Goal: Information Seeking & Learning: Learn about a topic

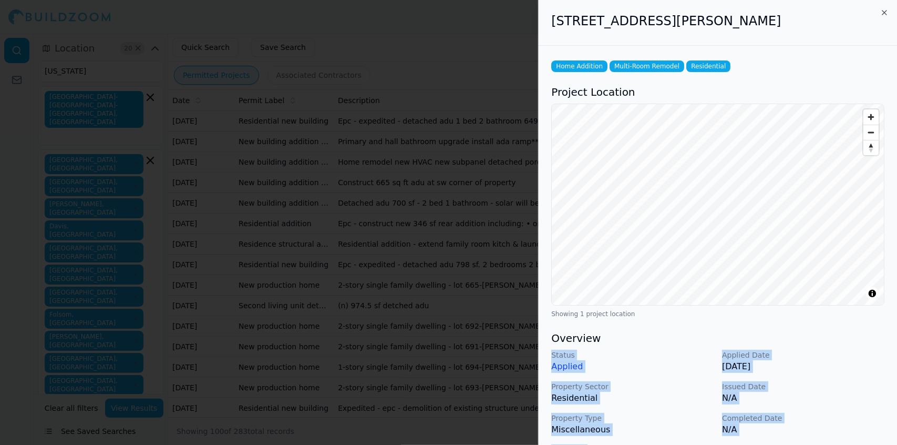
scroll to position [253, 0]
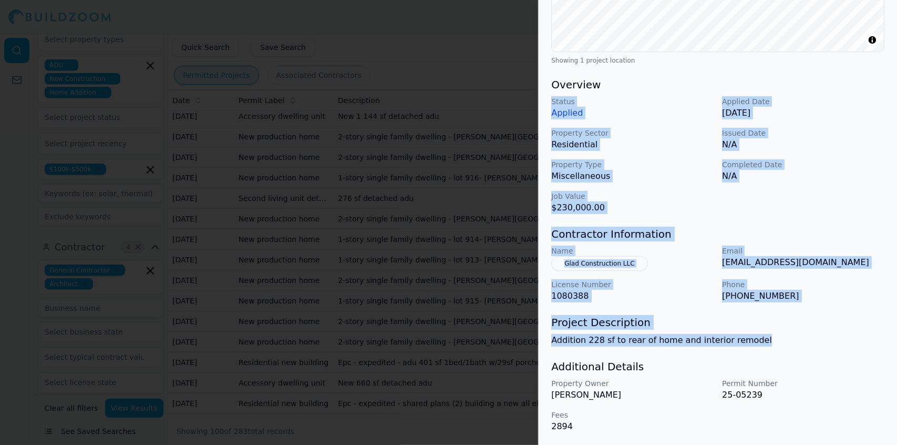
click at [109, 77] on div at bounding box center [448, 222] width 897 height 445
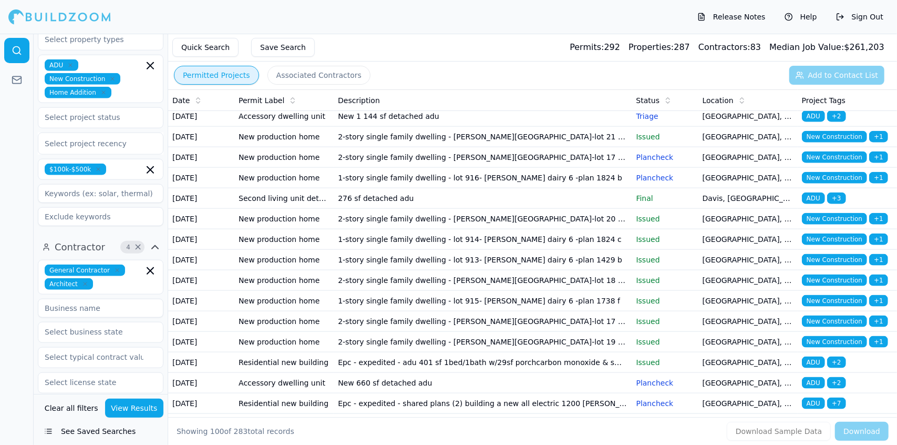
click at [412, 86] on td "2-story single family dwelling - [PERSON_NAME][GEOGRAPHIC_DATA]-lot 22 - plan 1…" at bounding box center [483, 75] width 298 height 21
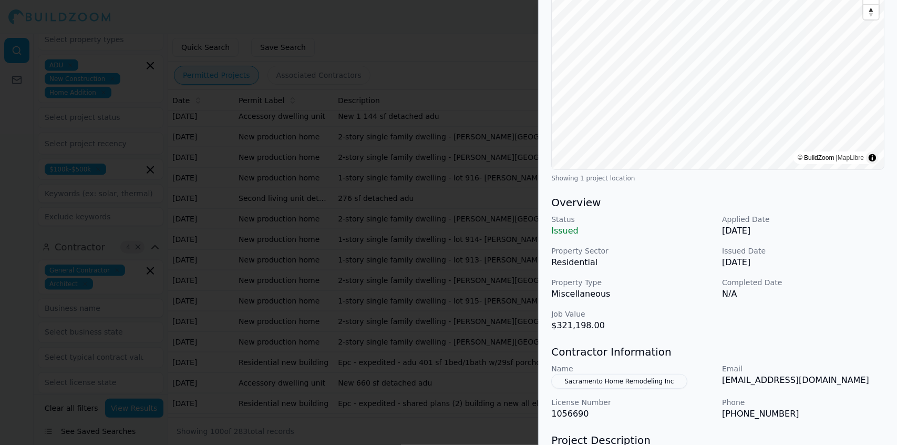
scroll to position [138, 0]
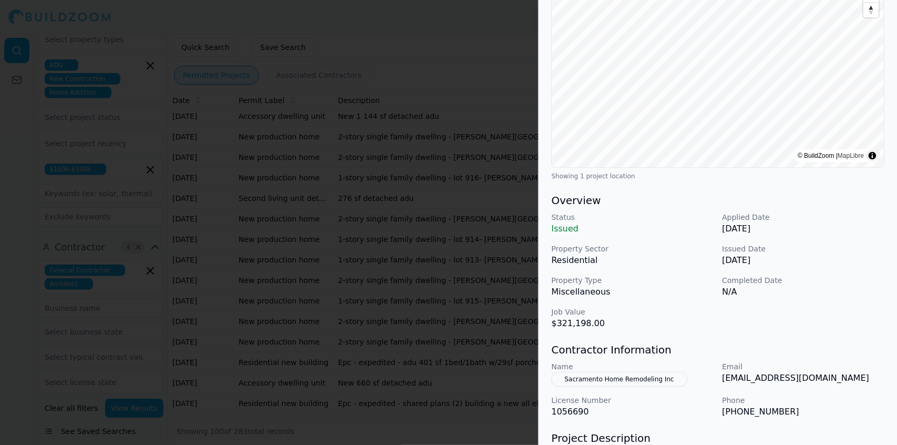
click at [445, 170] on div at bounding box center [448, 222] width 897 height 445
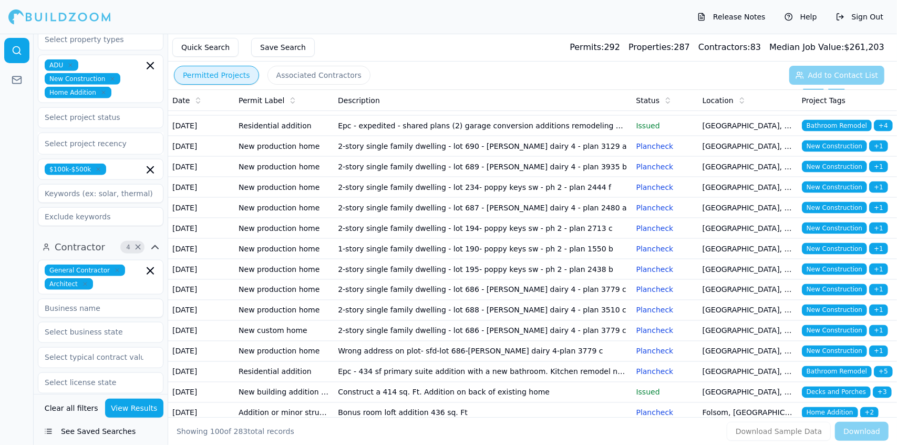
scroll to position [1164, 0]
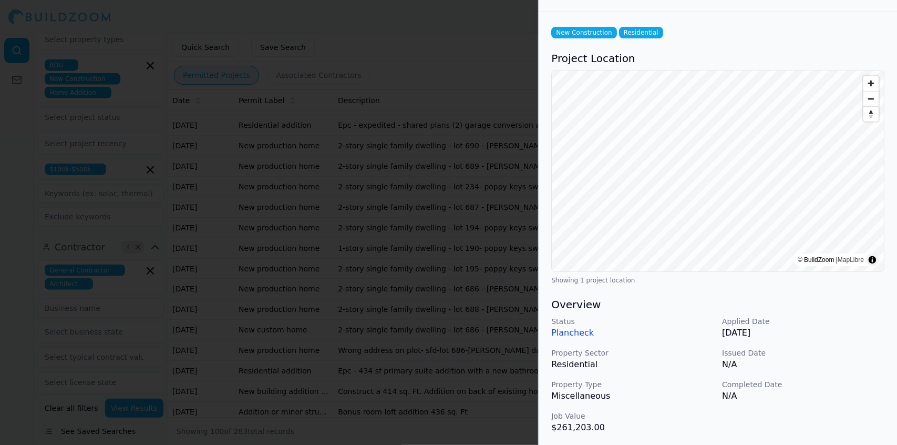
scroll to position [0, 0]
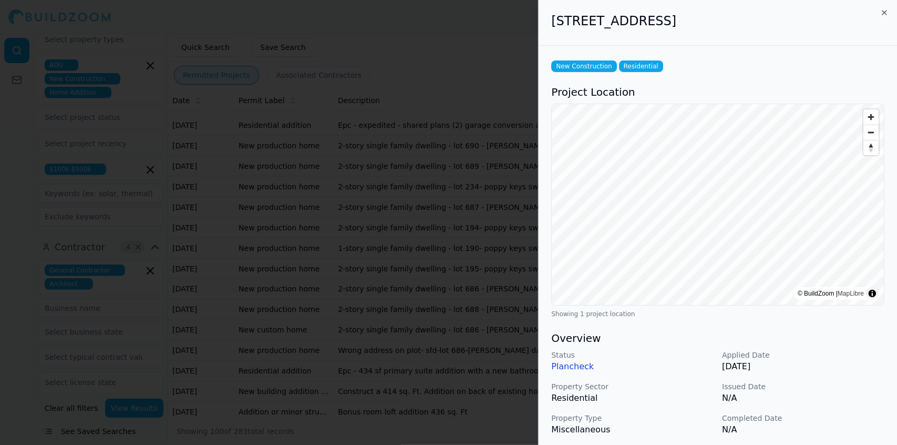
click at [376, 182] on div at bounding box center [448, 222] width 897 height 445
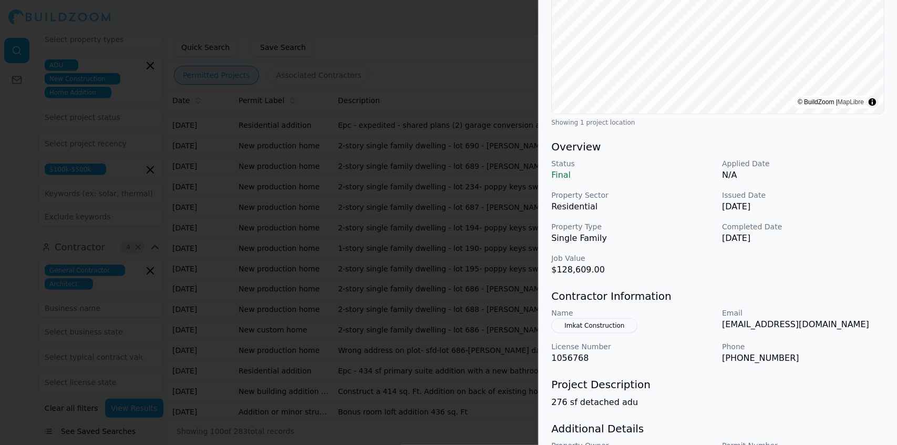
scroll to position [253, 0]
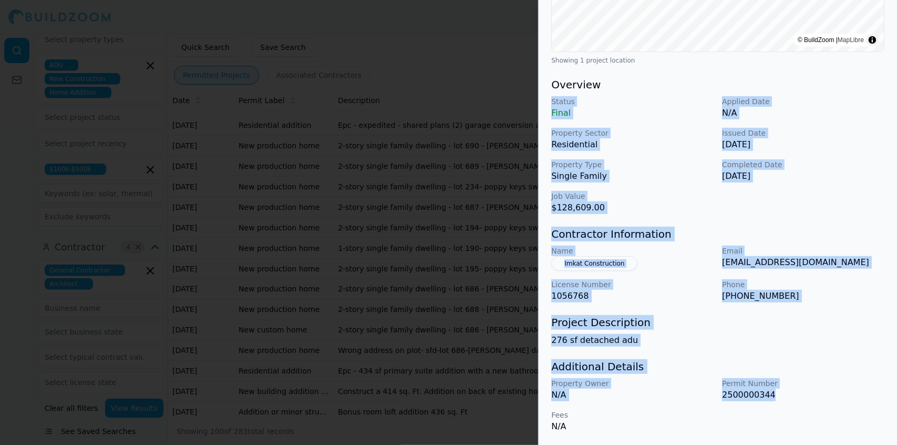
drag, startPoint x: 774, startPoint y: 393, endPoint x: 552, endPoint y: 104, distance: 364.0
click at [552, 104] on div "ADU Garage Construction New Construction Residential Project Location © BuildZo…" at bounding box center [718, 118] width 358 height 653
copy div "Status Final Applied Date N/A Property Sector Residential Issued Date Jul 24, 2…"
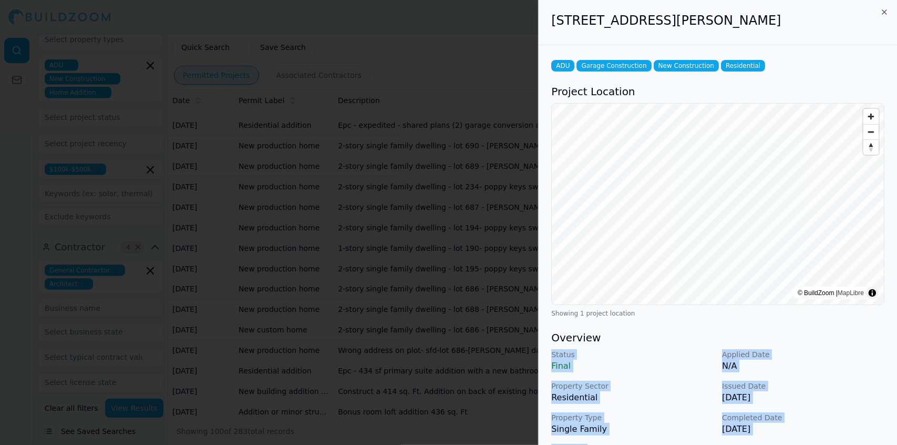
scroll to position [0, 0]
click at [305, 118] on div at bounding box center [448, 222] width 897 height 445
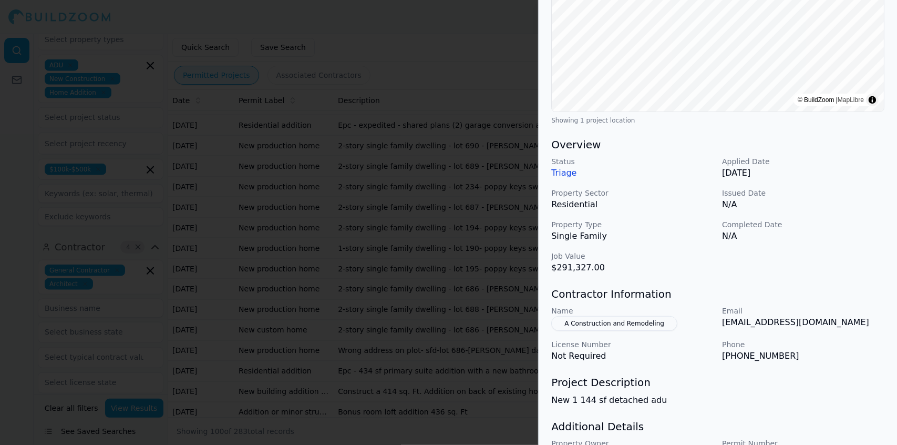
scroll to position [196, 0]
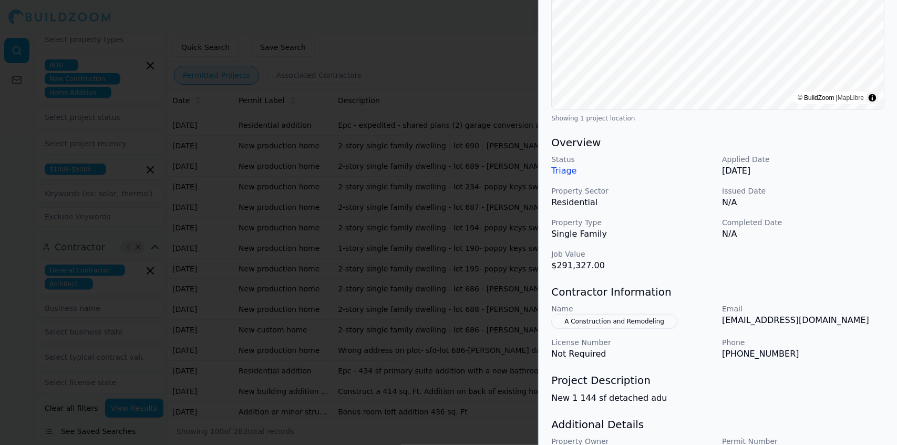
click at [876, 365] on div "ADU New Construction Residential Project Location © BuildZoom | MapLibre Showin…" at bounding box center [718, 176] width 358 height 653
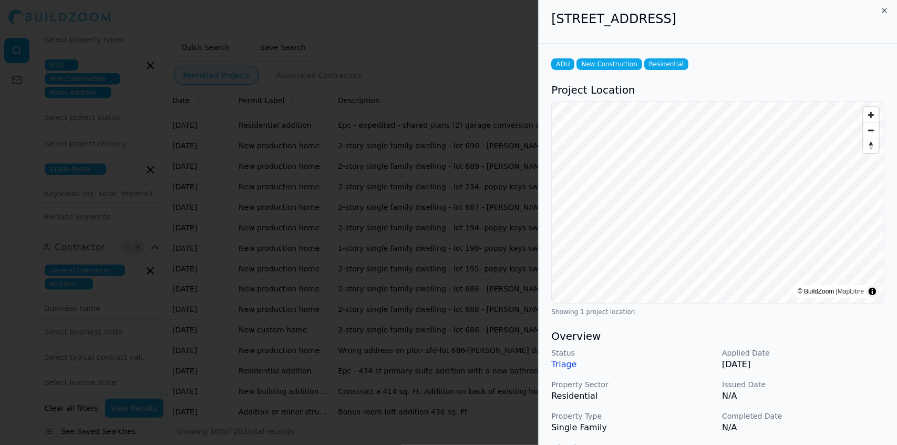
scroll to position [2, 0]
click at [401, 127] on div at bounding box center [448, 222] width 897 height 445
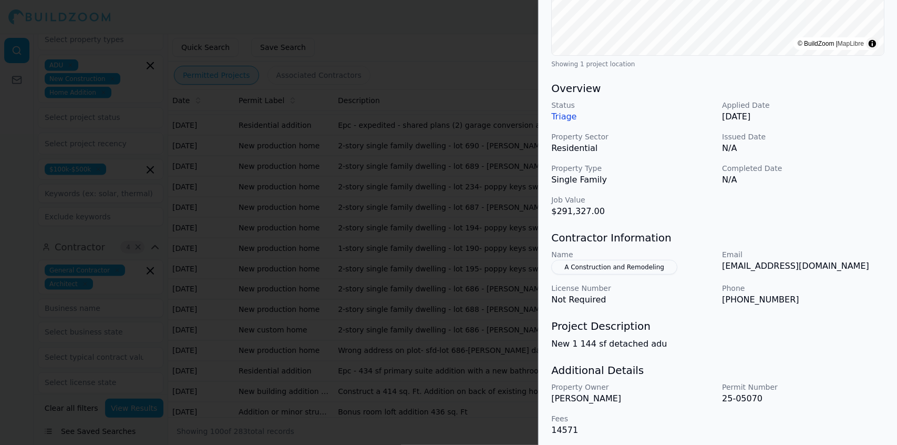
scroll to position [253, 0]
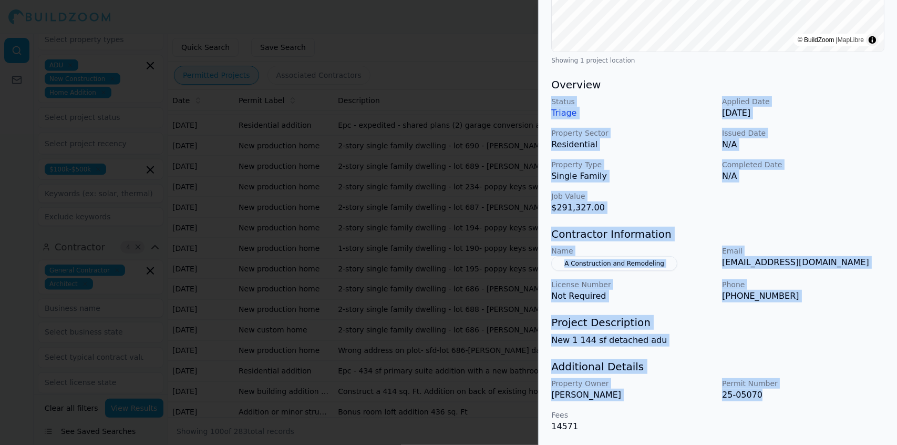
drag, startPoint x: 762, startPoint y: 394, endPoint x: 545, endPoint y: 104, distance: 362.1
click at [545, 104] on div "ADU New Construction Residential Project Location © BuildZoom | MapLibre Showin…" at bounding box center [718, 118] width 358 height 653
copy div "Status Triage Applied Date Jul 27, 2025 Property Sector Residential Issued Date…"
click at [380, 73] on div at bounding box center [448, 222] width 897 height 445
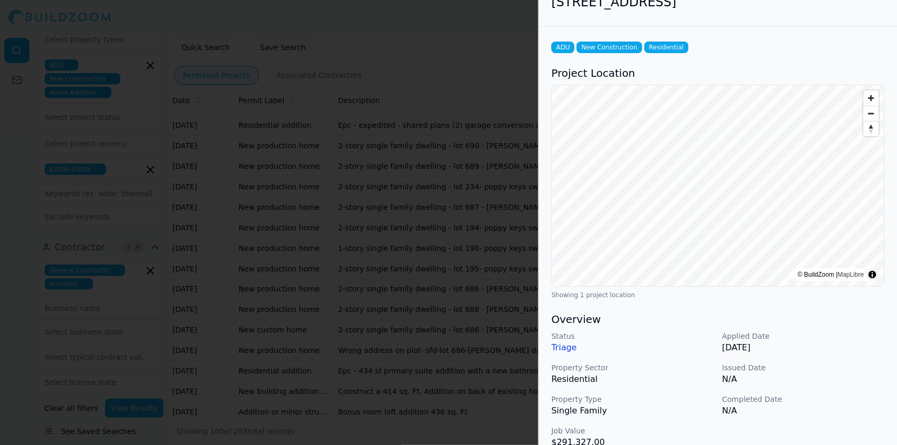
scroll to position [0, 0]
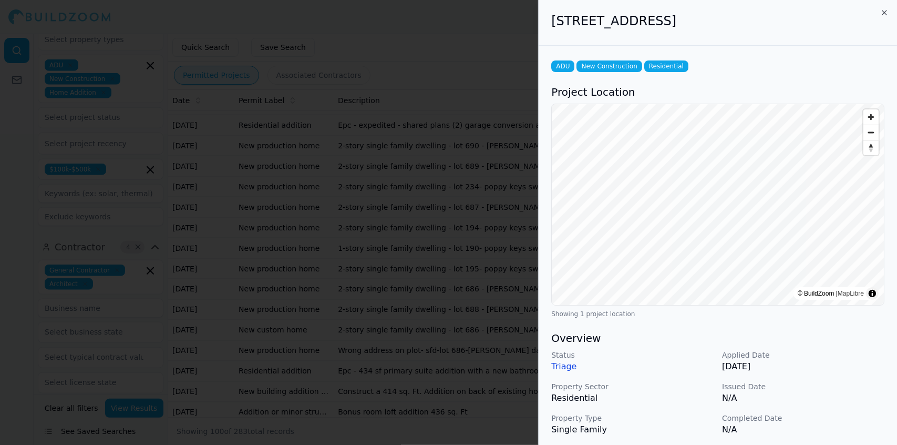
drag, startPoint x: 772, startPoint y: 24, endPoint x: 550, endPoint y: 32, distance: 222.0
click at [550, 32] on div "9665 Kent Street, Elk Grove, CA, 95624" at bounding box center [718, 23] width 358 height 46
copy h2 "9665 Kent Street, Elk Grove, CA, 95624"
click at [800, 27] on h2 "9665 Kent Street, Elk Grove, CA, 95624" at bounding box center [717, 21] width 333 height 17
drag, startPoint x: 774, startPoint y: 18, endPoint x: 553, endPoint y: 36, distance: 222.0
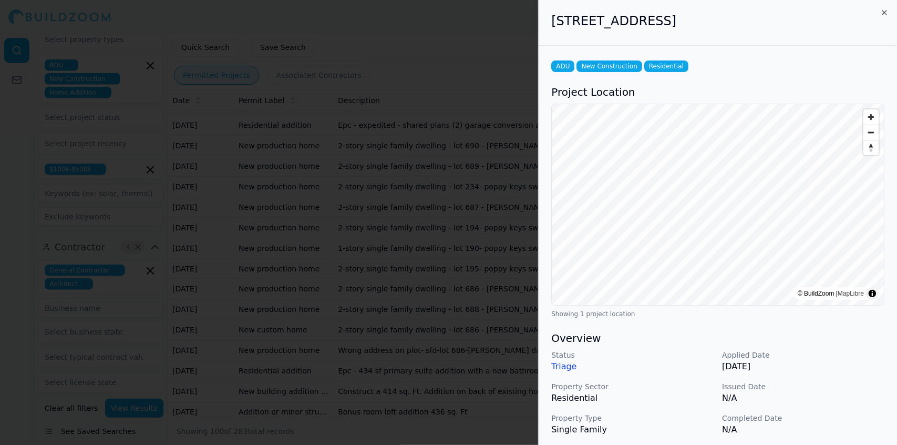
click at [553, 36] on div "9665 Kent Street, Elk Grove, CA, 95624" at bounding box center [718, 23] width 358 height 46
copy h2 "9665 Kent Street, Elk Grove, CA, 95624"
click at [818, 90] on h3 "Project Location" at bounding box center [717, 92] width 333 height 15
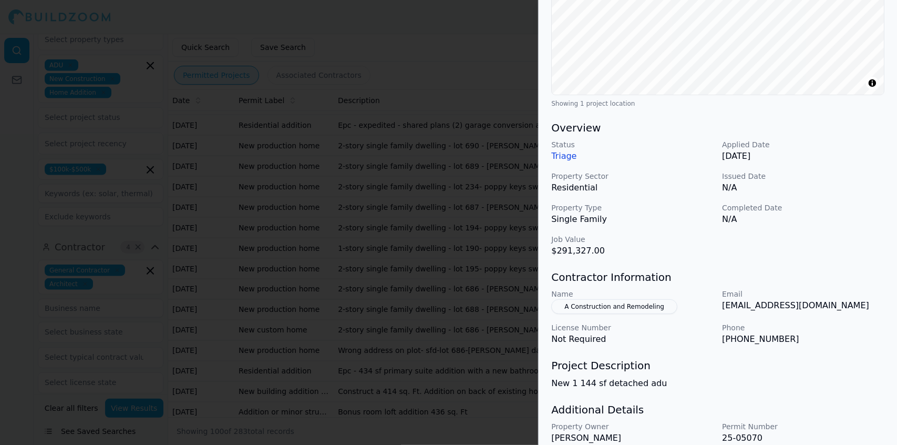
scroll to position [253, 0]
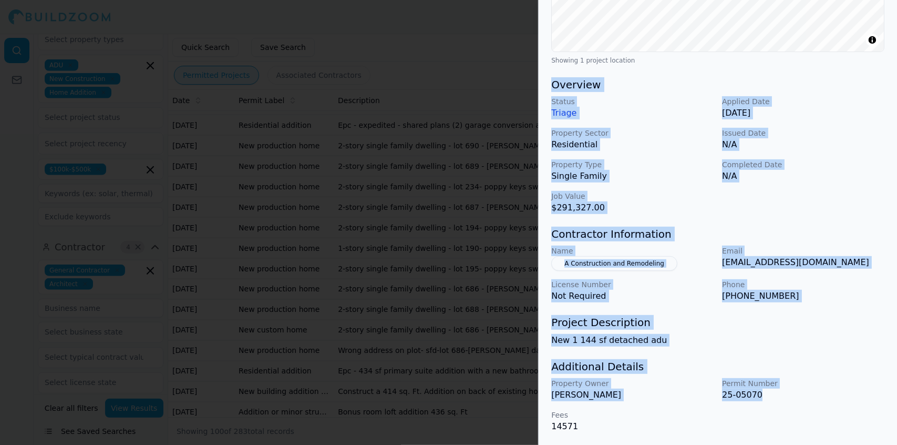
drag, startPoint x: 552, startPoint y: 88, endPoint x: 770, endPoint y: 403, distance: 382.7
click at [770, 403] on div "ADU New Construction Residential Project Location © BuildZoom | MapLibre Showin…" at bounding box center [718, 118] width 358 height 653
copy div "Overview Status Triage Applied Date Jul 27, 2025 Property Sector Residential Is…"
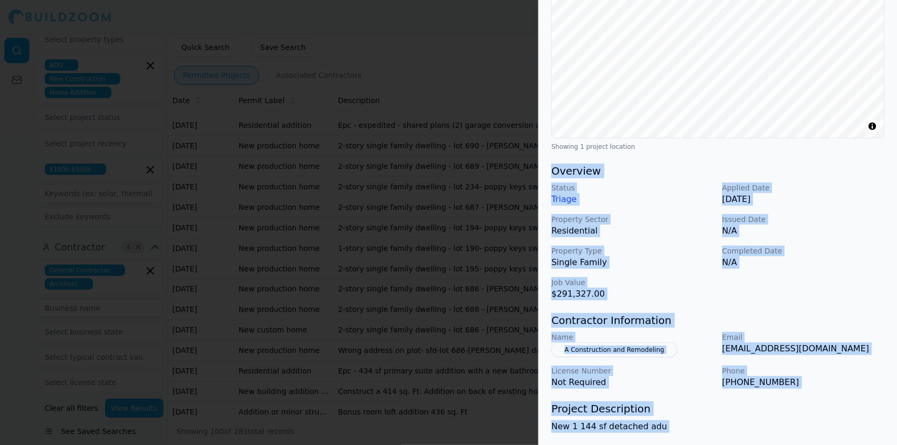
scroll to position [0, 0]
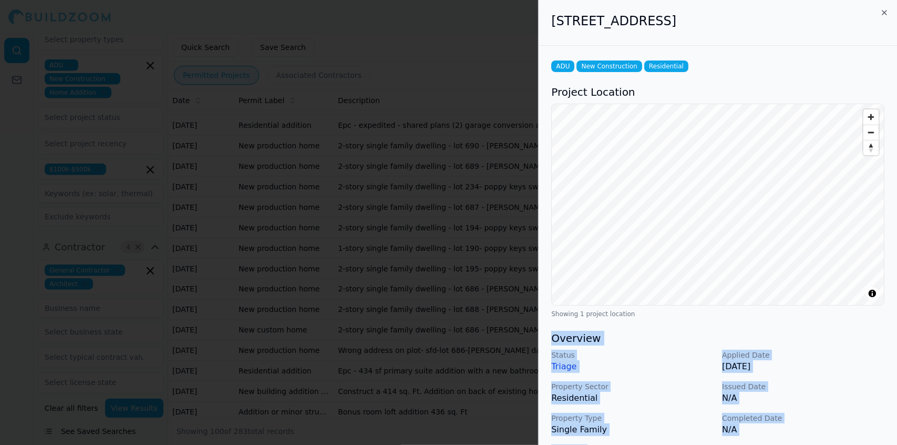
click at [111, 72] on div at bounding box center [448, 222] width 897 height 445
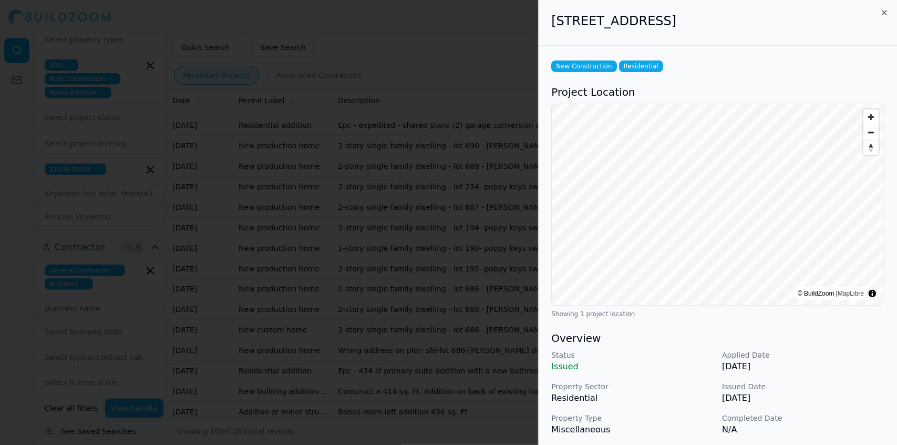
click at [255, 134] on div at bounding box center [448, 222] width 897 height 445
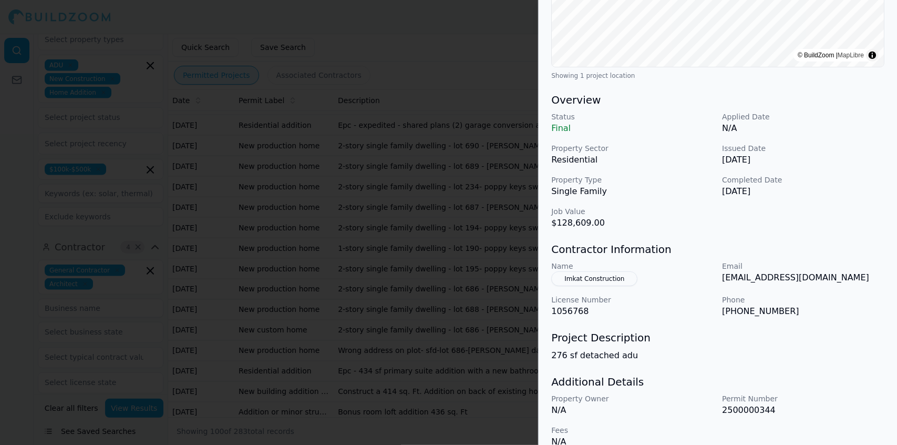
scroll to position [239, 0]
click at [438, 160] on div at bounding box center [448, 222] width 897 height 445
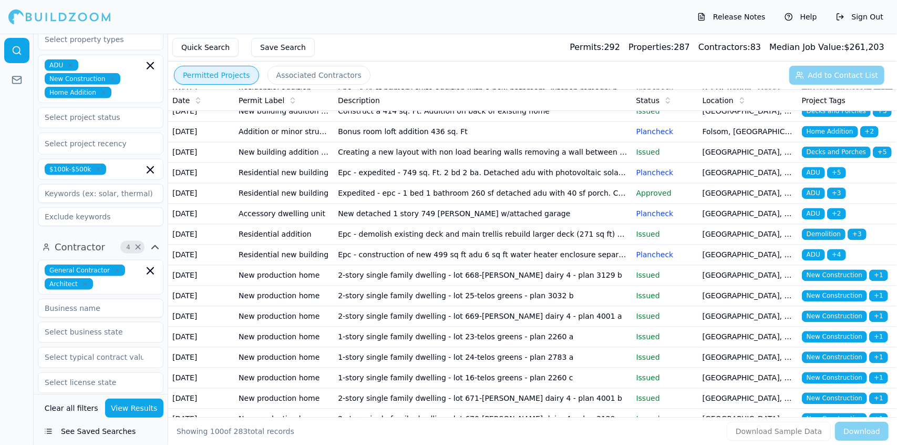
scroll to position [1446, 0]
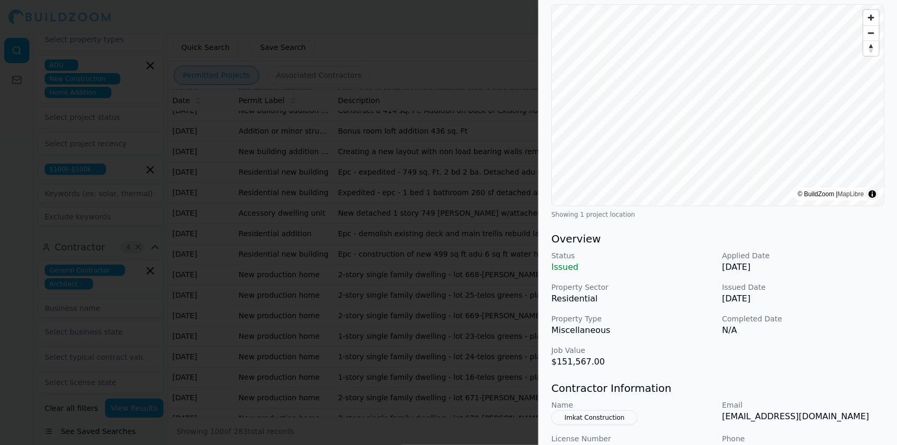
scroll to position [0, 0]
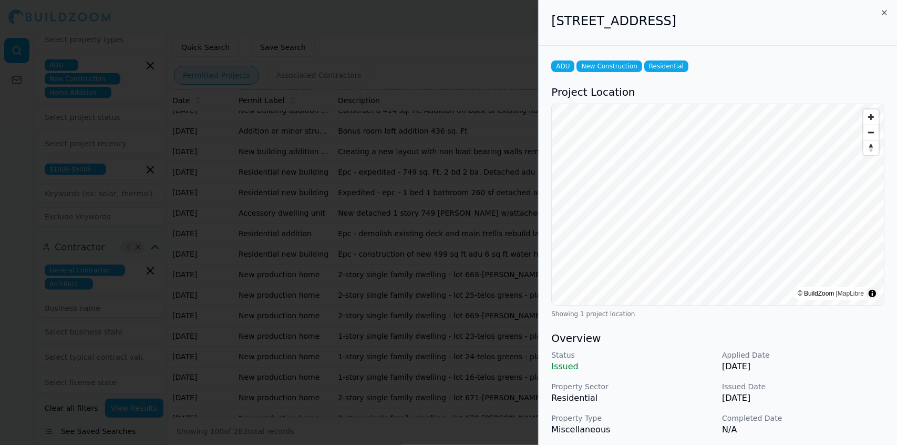
click at [416, 153] on div at bounding box center [448, 222] width 897 height 445
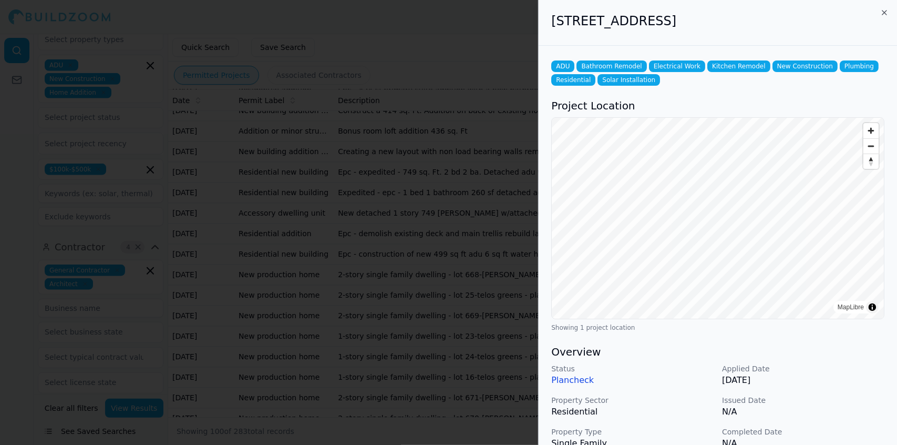
drag, startPoint x: 483, startPoint y: 174, endPoint x: 455, endPoint y: 181, distance: 28.8
click at [455, 181] on div at bounding box center [448, 222] width 897 height 445
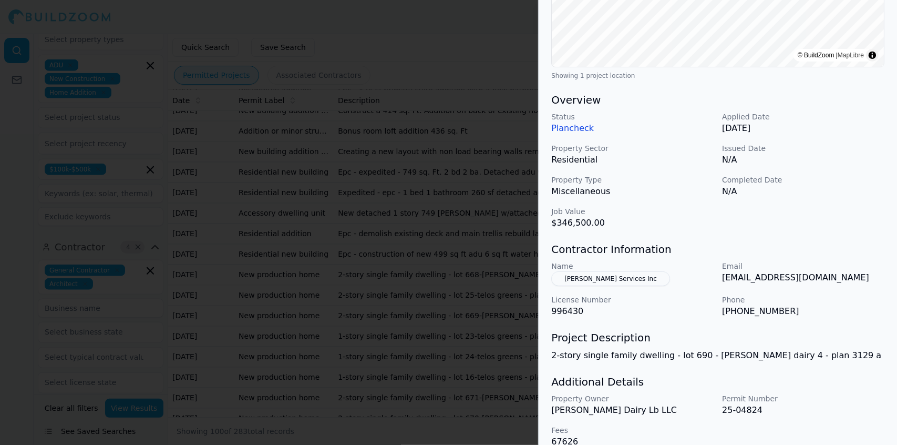
scroll to position [253, 0]
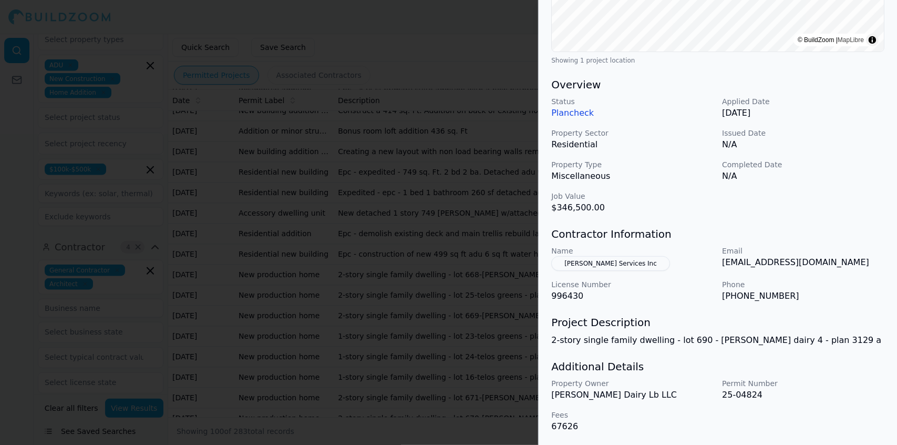
click at [497, 301] on div at bounding box center [448, 222] width 897 height 445
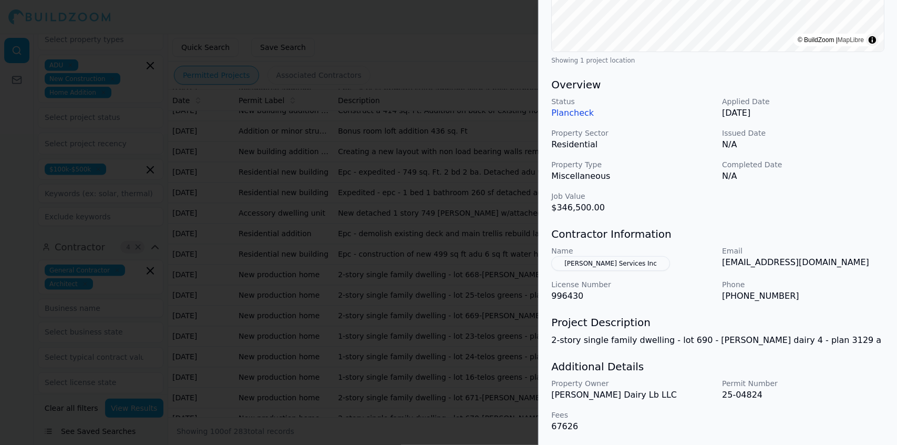
click at [496, 292] on div at bounding box center [448, 222] width 897 height 445
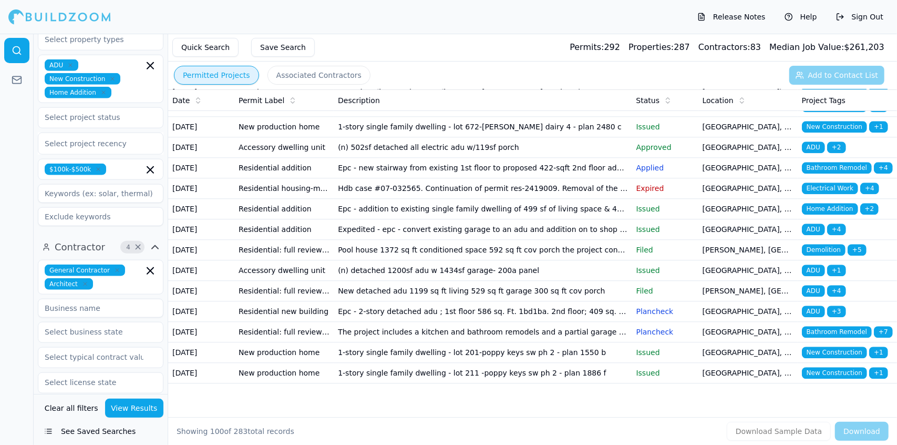
scroll to position [1805, 0]
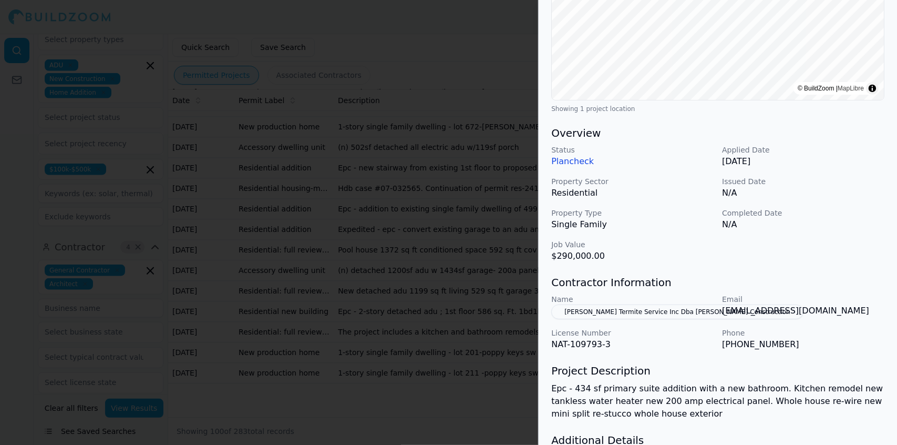
scroll to position [227, 0]
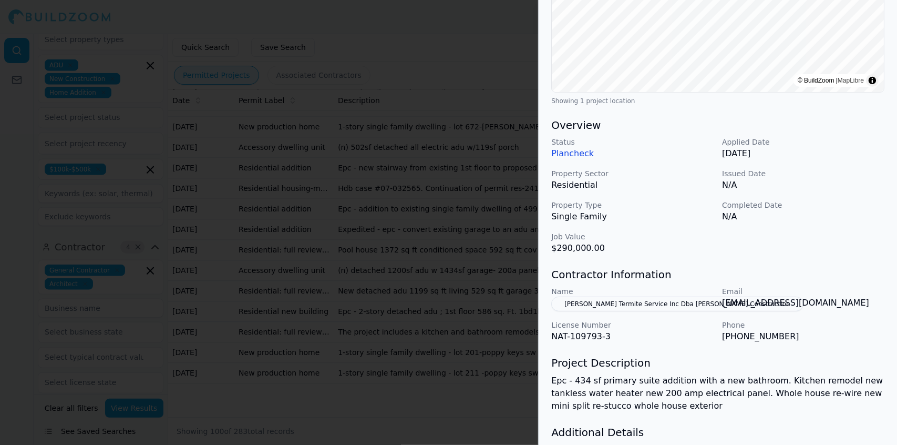
drag, startPoint x: 470, startPoint y: 289, endPoint x: 459, endPoint y: 318, distance: 31.4
click at [459, 318] on div at bounding box center [448, 222] width 897 height 445
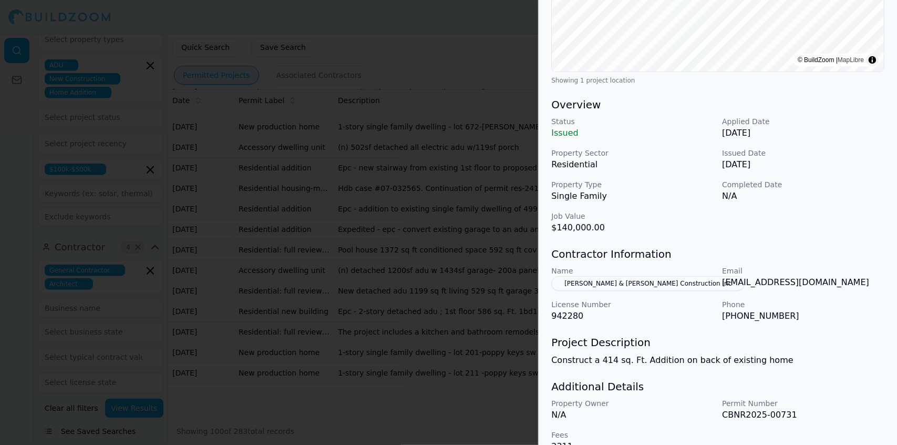
scroll to position [253, 0]
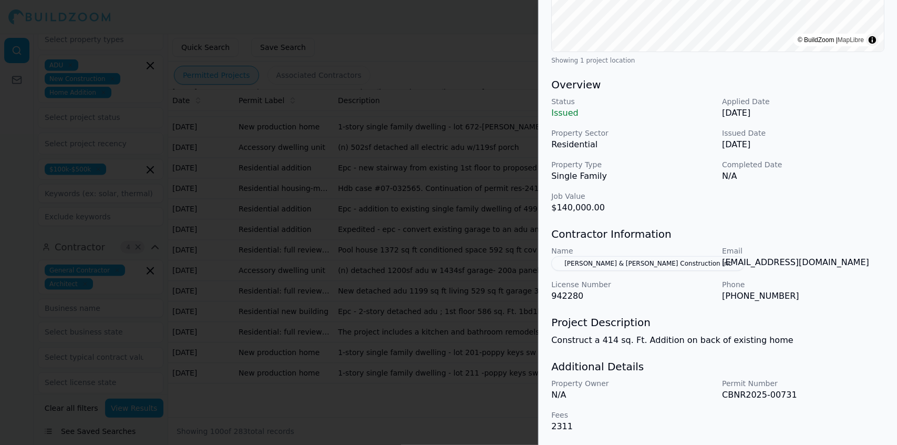
click at [648, 260] on button "Allen & Shoup Construction Inc" at bounding box center [647, 263] width 193 height 15
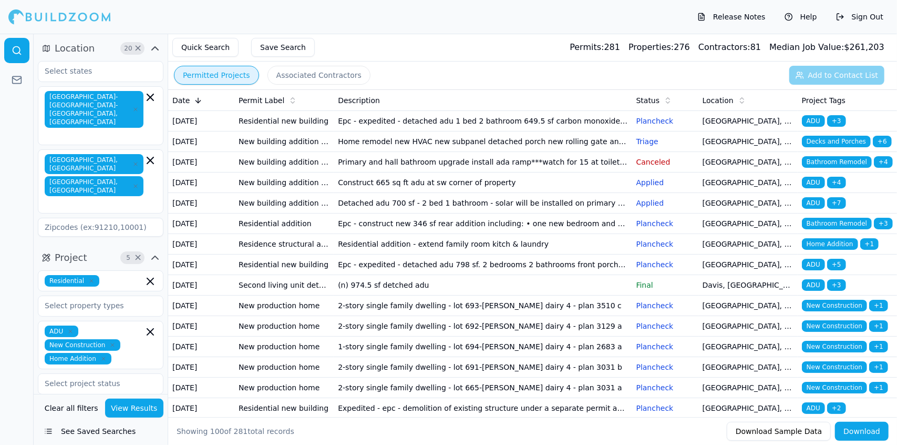
click at [606, 234] on td "Epc - construct new 346 sf rear addition including: • one new bedroom and one n…" at bounding box center [483, 223] width 298 height 21
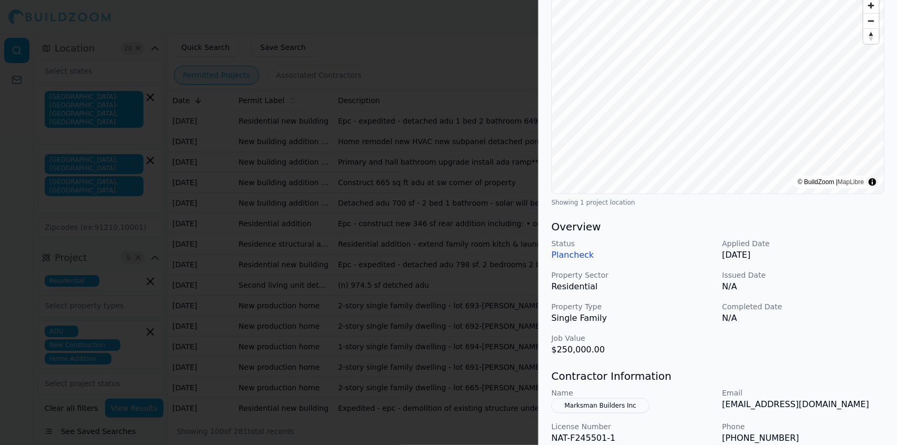
scroll to position [113, 0]
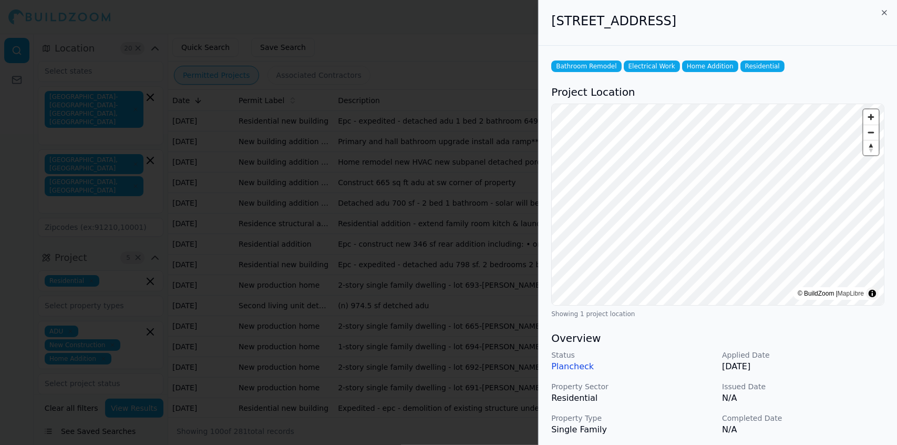
click at [430, 33] on div at bounding box center [448, 222] width 897 height 445
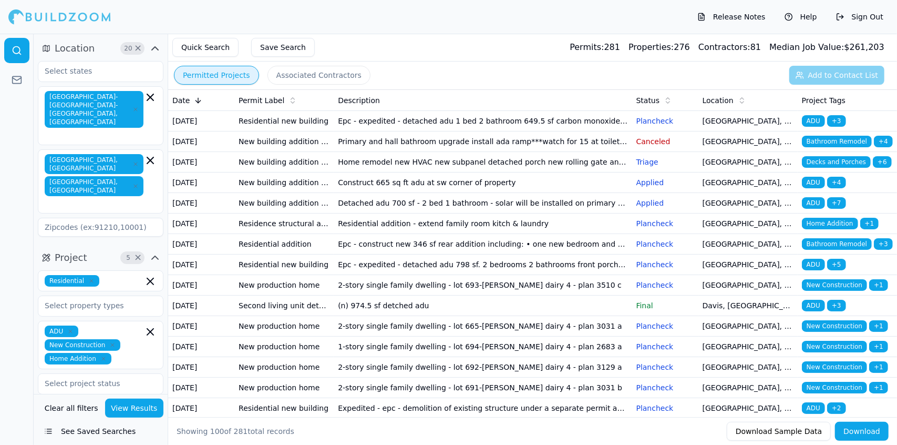
drag, startPoint x: 494, startPoint y: 267, endPoint x: 489, endPoint y: 263, distance: 5.7
drag, startPoint x: 489, startPoint y: 263, endPoint x: 483, endPoint y: 263, distance: 6.8
click at [483, 234] on td "Residential addition - extend family room kitch & laundry" at bounding box center [483, 223] width 298 height 21
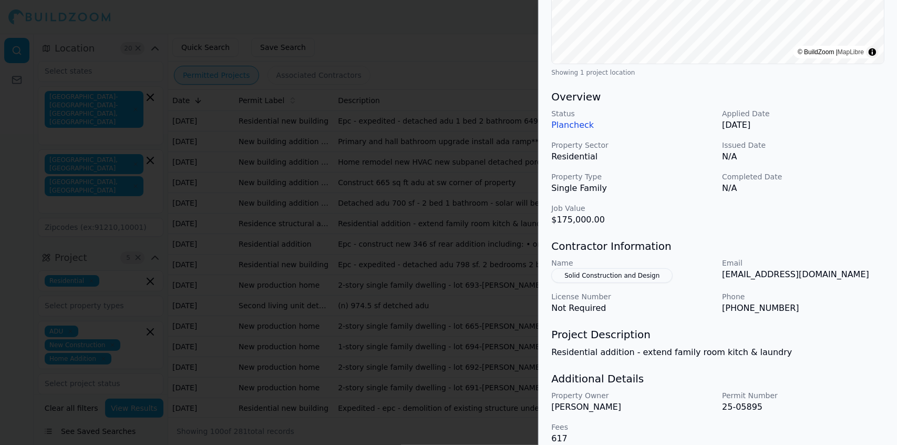
scroll to position [253, 0]
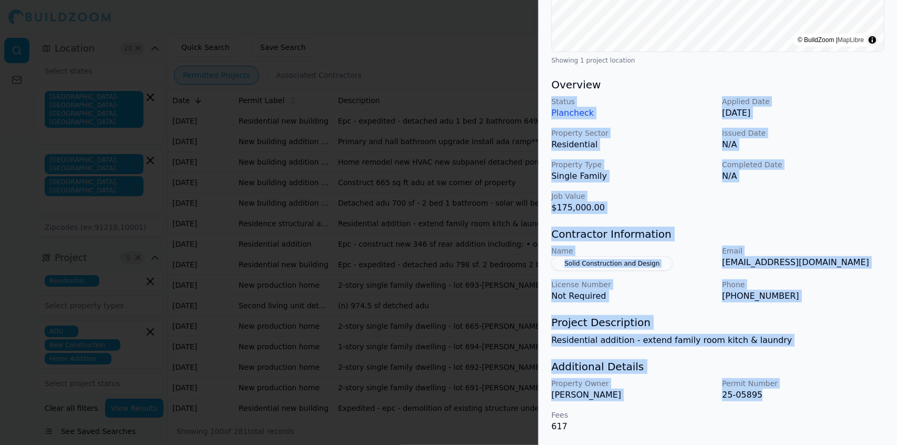
drag, startPoint x: 762, startPoint y: 394, endPoint x: 548, endPoint y: 105, distance: 360.1
click at [548, 105] on div "Home Addition Residential Project Location © BuildZoom | MapLibre Showing 1 pro…" at bounding box center [718, 118] width 358 height 653
copy div "Status Plancheck Applied Date [DATE] Property Sector Residential Issued Date N/…"
click at [436, 77] on div at bounding box center [448, 222] width 897 height 445
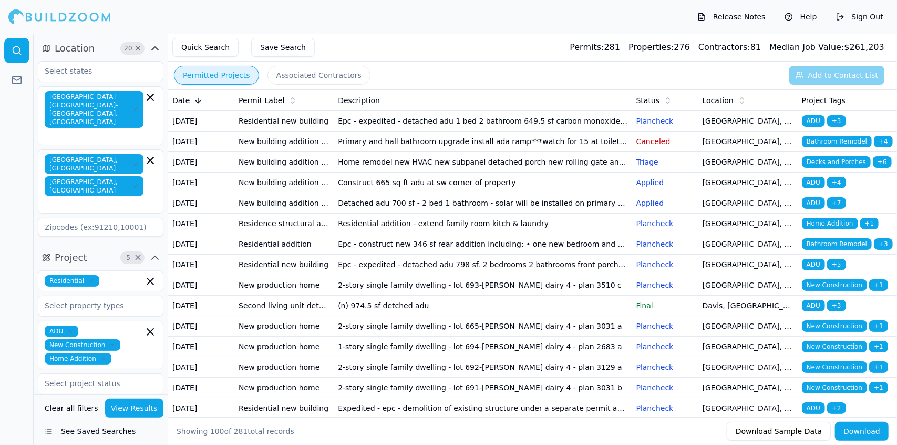
click at [506, 234] on td "Residential addition - extend family room kitch & laundry" at bounding box center [483, 223] width 298 height 21
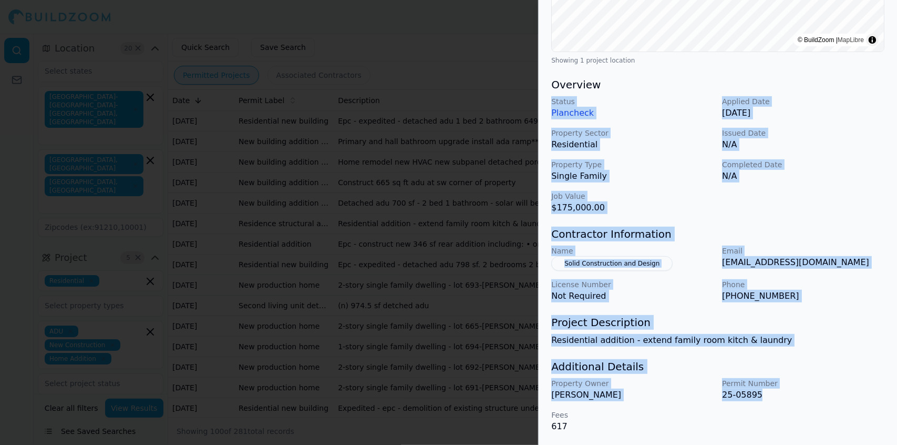
drag, startPoint x: 768, startPoint y: 396, endPoint x: 548, endPoint y: 102, distance: 367.6
click at [548, 102] on div "Home Addition Residential Project Location © BuildZoom | MapLibre Showing 1 pro…" at bounding box center [718, 118] width 358 height 653
copy div "Status Plancheck Applied Date [DATE] Property Sector Residential Issued Date N/…"
click at [490, 46] on div at bounding box center [448, 222] width 897 height 445
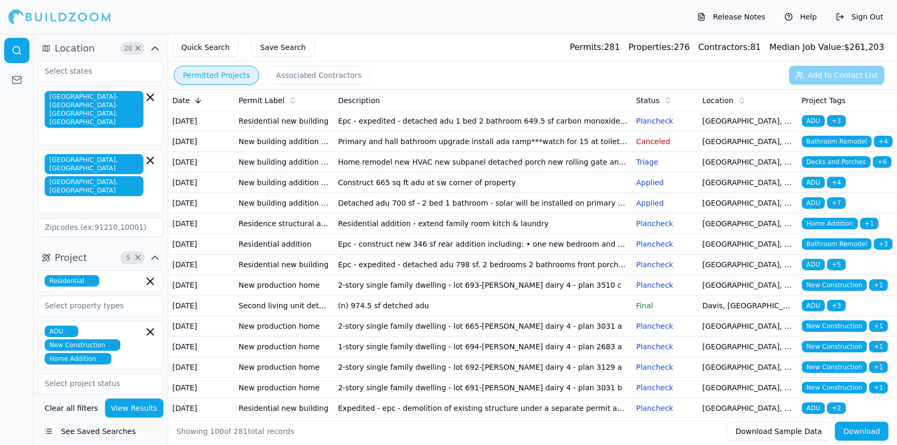
click at [439, 316] on td "(n) 974.5 sf detched adu" at bounding box center [483, 305] width 298 height 21
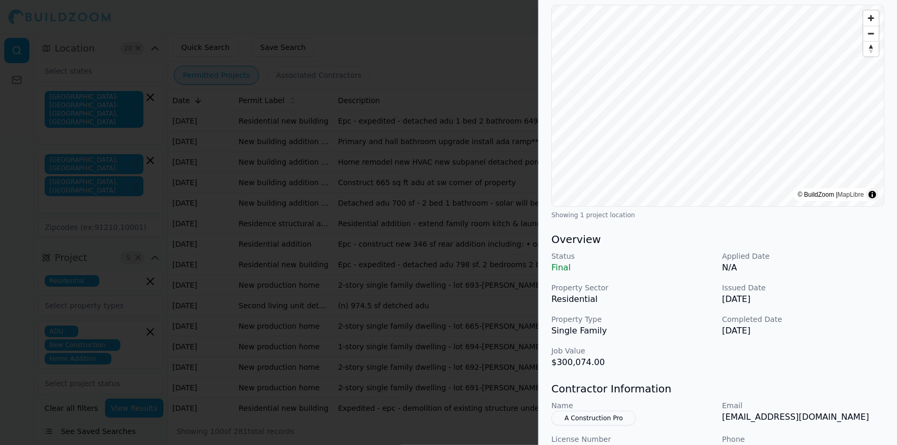
scroll to position [99, 0]
click at [417, 360] on div at bounding box center [448, 222] width 897 height 445
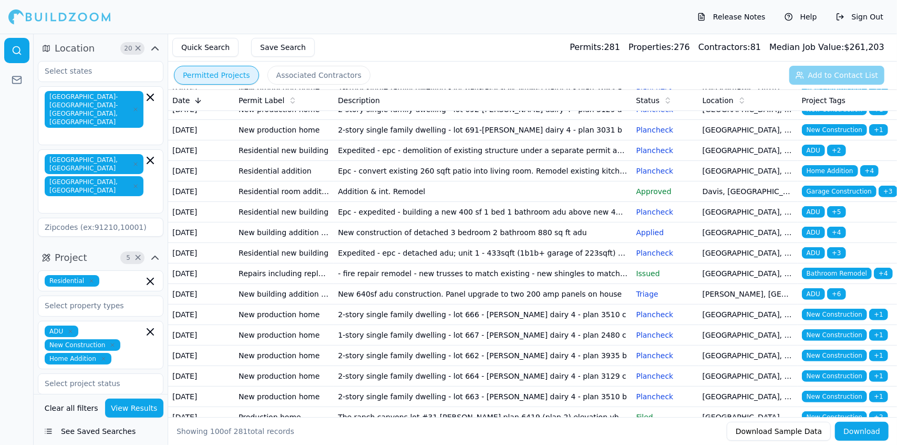
scroll to position [258, 0]
drag, startPoint x: 487, startPoint y: 263, endPoint x: 470, endPoint y: 263, distance: 16.8
click at [470, 161] on td "Expedited - epc - demolition of existing structure under a separate permit and …" at bounding box center [483, 150] width 298 height 21
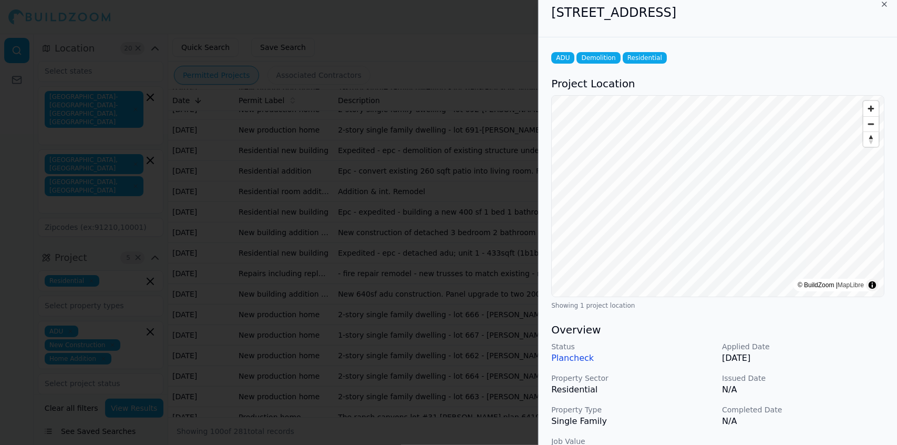
scroll to position [0, 0]
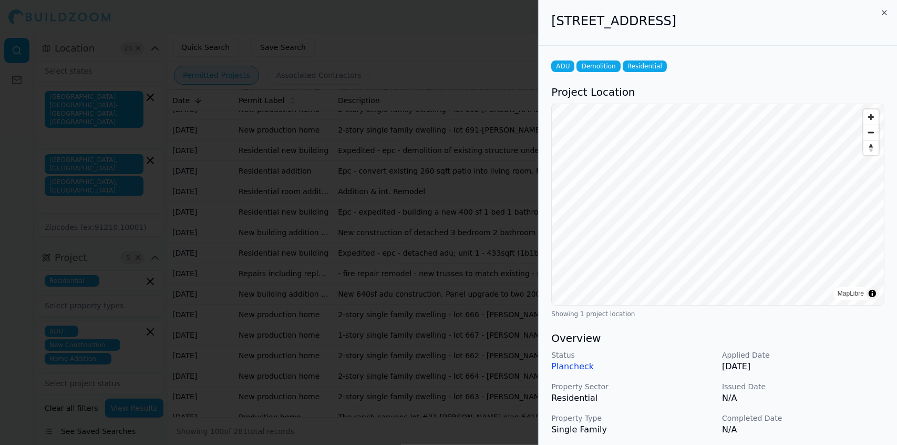
click at [405, 236] on div at bounding box center [448, 222] width 897 height 445
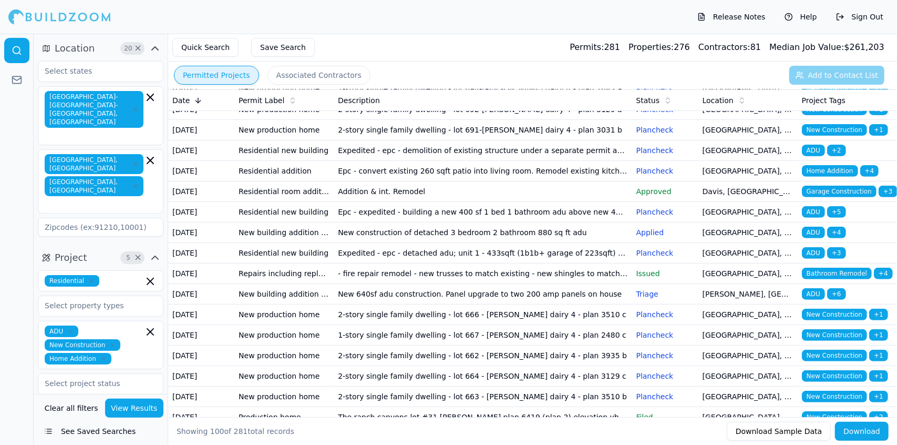
click at [405, 202] on td "Addition & int. Remodel" at bounding box center [483, 191] width 298 height 21
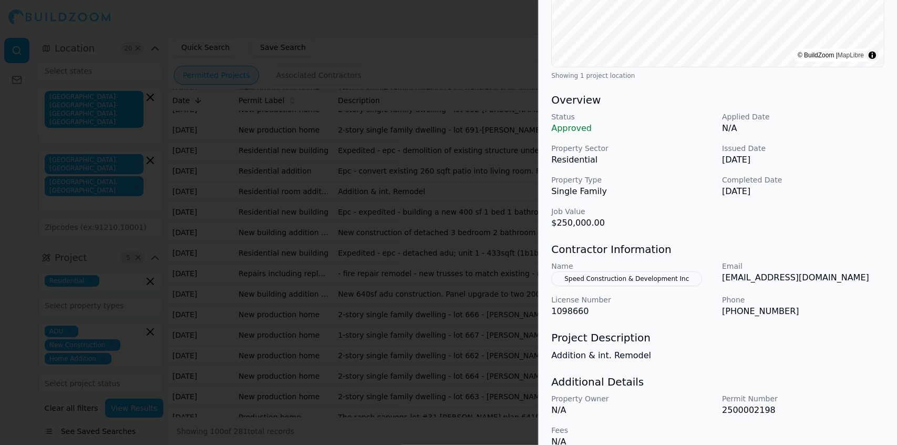
scroll to position [253, 0]
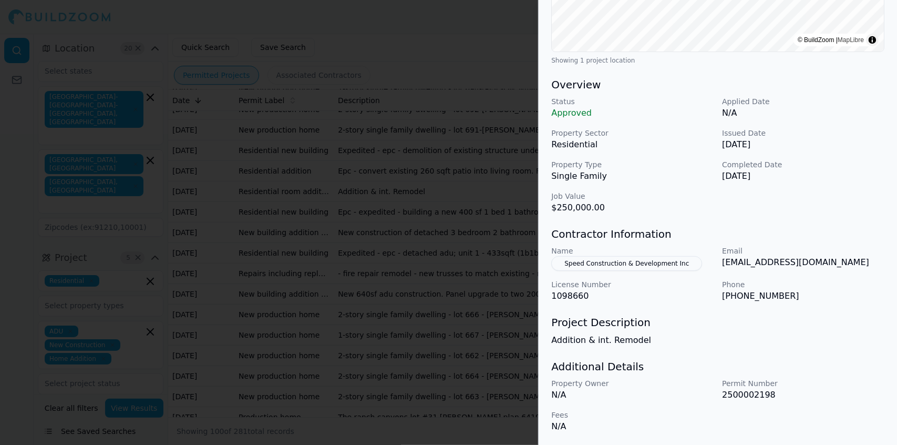
click at [622, 258] on button "Speed Construction & Development Inc" at bounding box center [626, 263] width 151 height 15
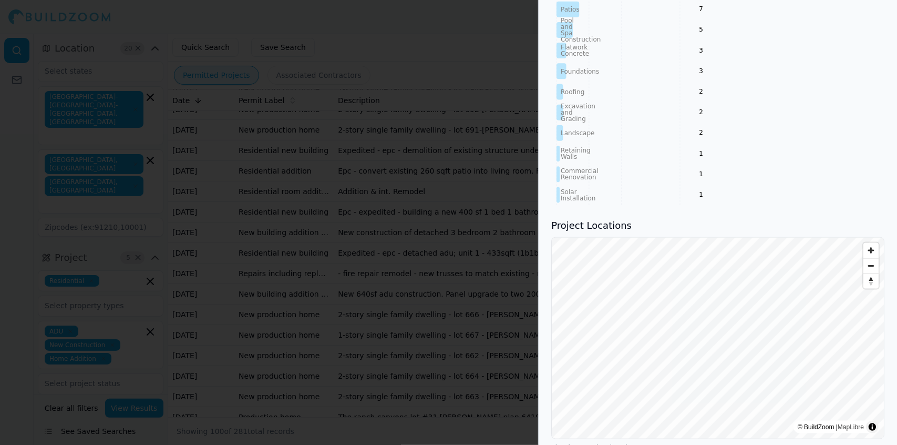
scroll to position [859, 0]
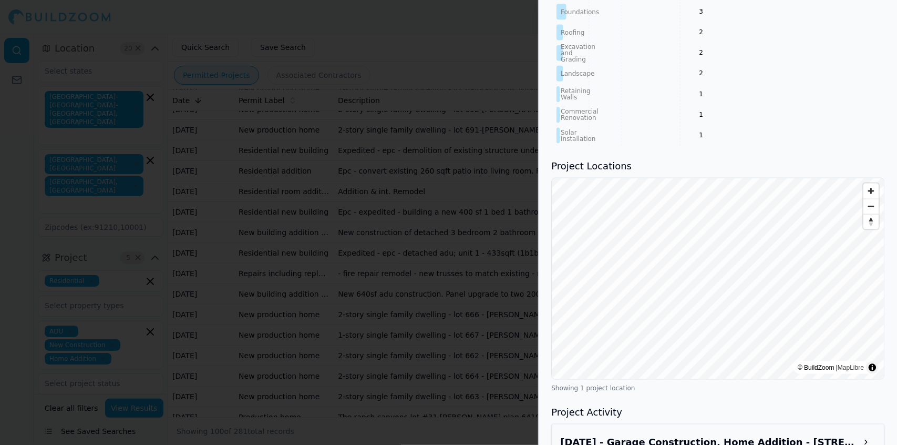
click at [867, 433] on button at bounding box center [866, 442] width 19 height 19
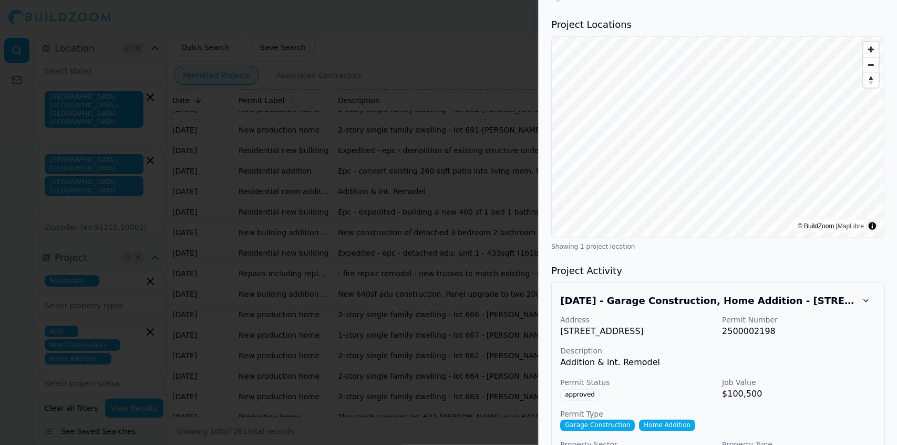
scroll to position [1011, 0]
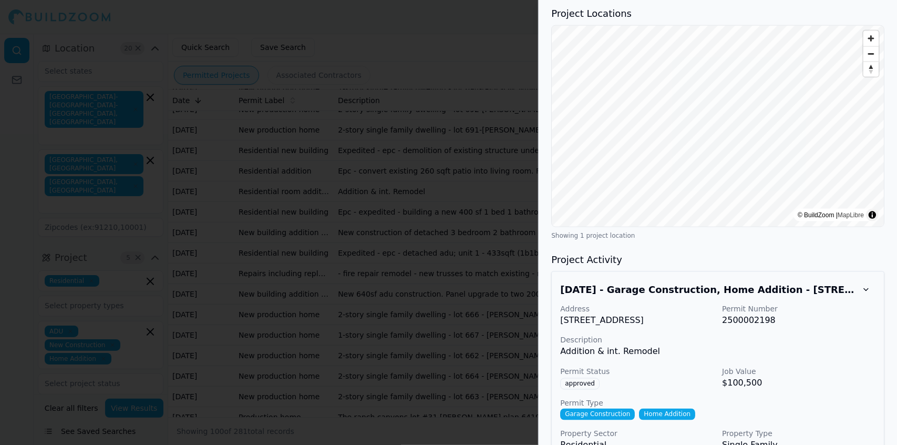
click at [863, 335] on p "Description" at bounding box center [717, 340] width 315 height 11
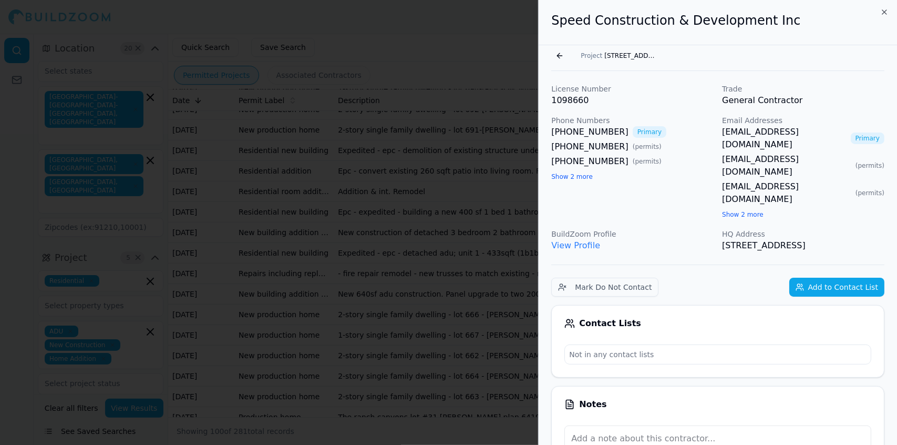
scroll to position [0, 0]
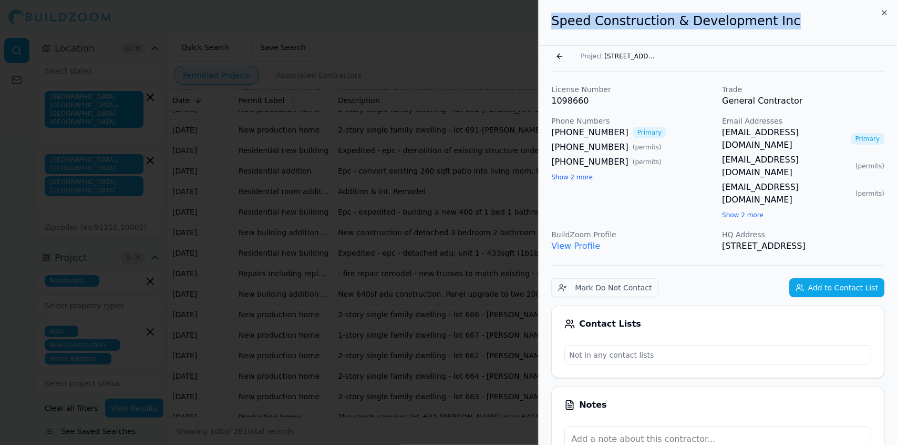
drag, startPoint x: 551, startPoint y: 25, endPoint x: 785, endPoint y: 36, distance: 234.2
click at [785, 36] on div "Speed Construction & Development Inc" at bounding box center [718, 23] width 358 height 46
copy h2 "Speed Construction & Development Inc"
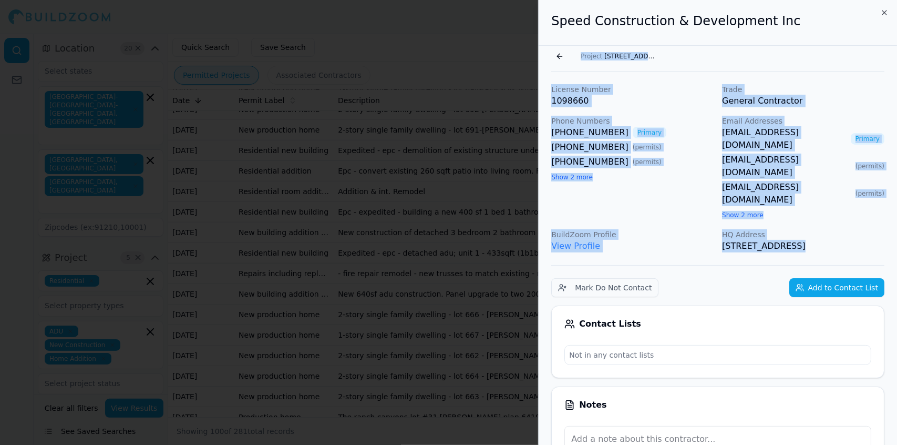
drag, startPoint x: 550, startPoint y: 52, endPoint x: 794, endPoint y: 228, distance: 300.8
copy div "Go back Project [STREET_ADDRESS] License Number 1098660 Trade General Contracto…"
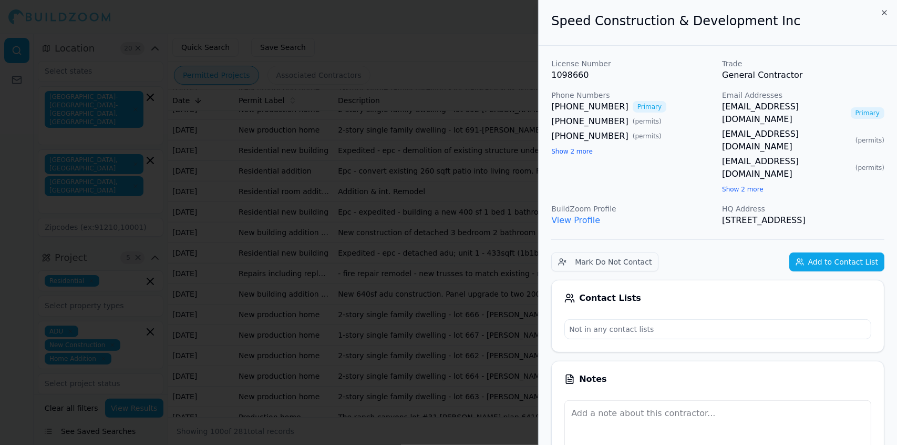
drag, startPoint x: 346, startPoint y: 50, endPoint x: 317, endPoint y: 69, distance: 33.8
click at [317, 69] on div at bounding box center [448, 222] width 897 height 445
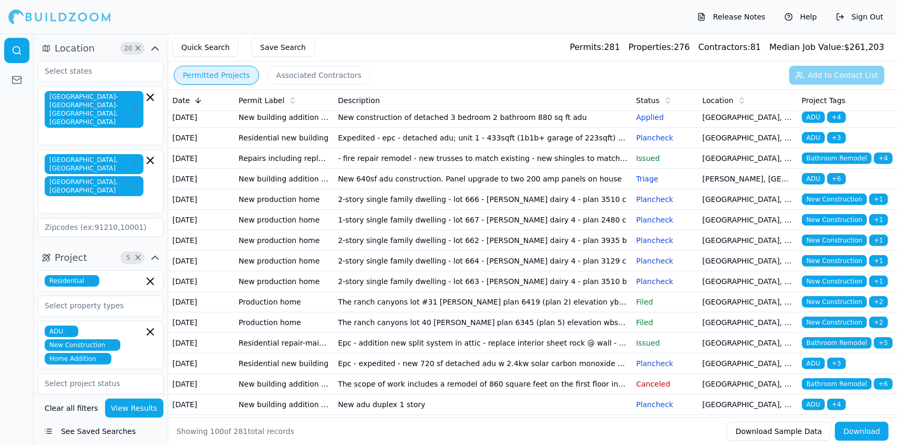
scroll to position [375, 0]
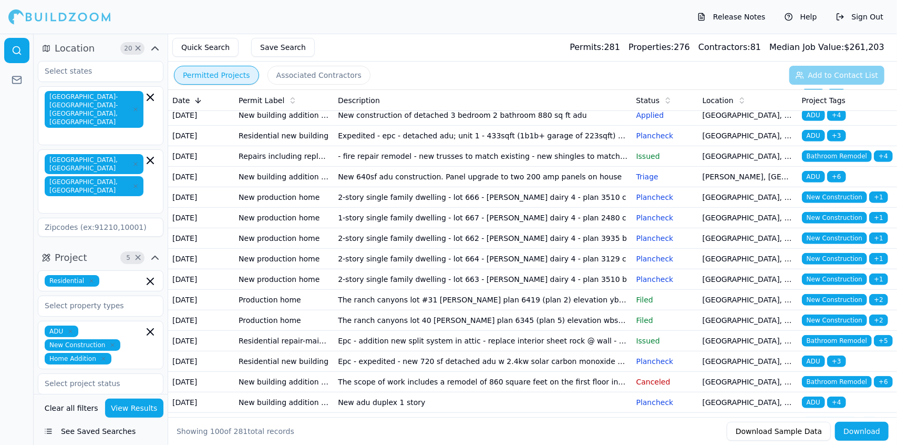
click at [473, 126] on td "New construction of detached 3 bedroom 2 bathroom 880 sq ft adu" at bounding box center [483, 115] width 298 height 21
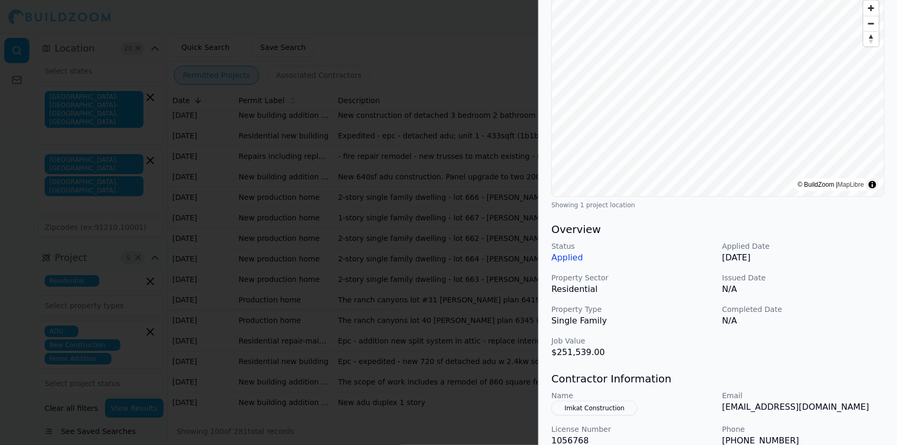
scroll to position [108, 0]
click at [440, 241] on div at bounding box center [448, 222] width 897 height 445
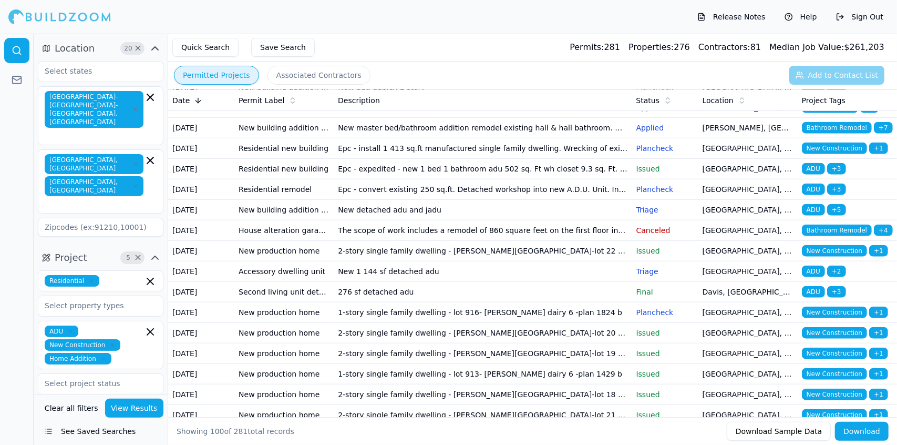
scroll to position [691, 0]
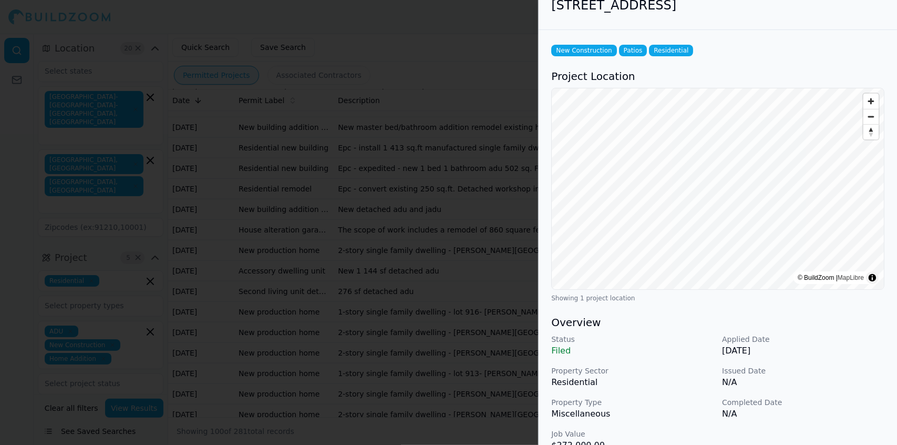
scroll to position [0, 0]
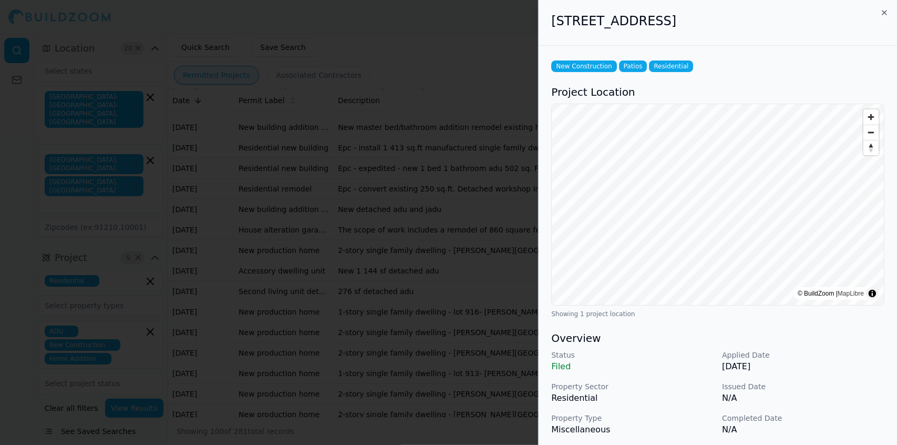
click at [357, 84] on div at bounding box center [448, 222] width 897 height 445
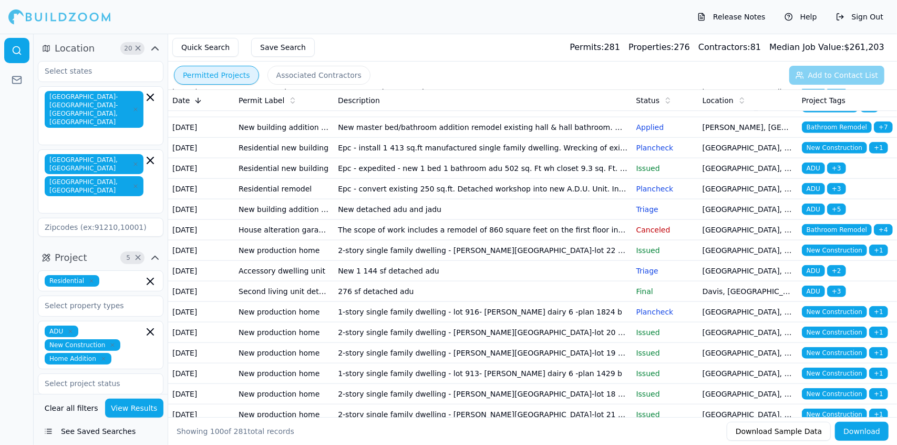
click at [479, 117] on td "Addition 228 sf to rear of home and interior remodel" at bounding box center [483, 107] width 298 height 21
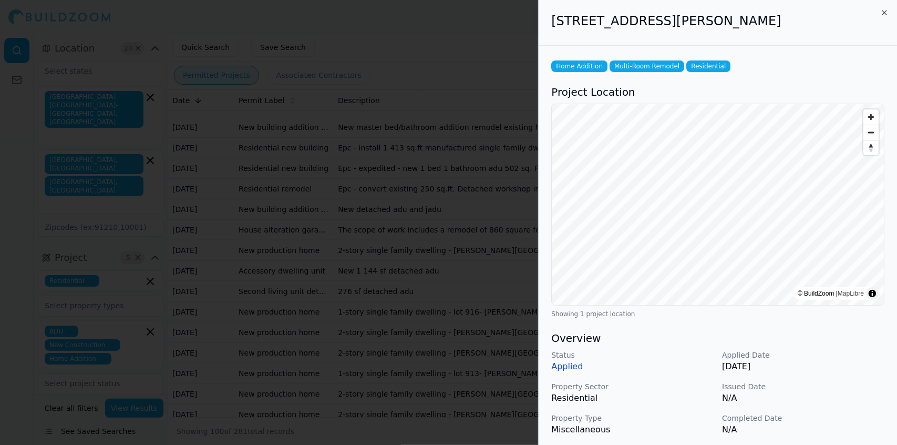
click at [466, 344] on div at bounding box center [448, 222] width 897 height 445
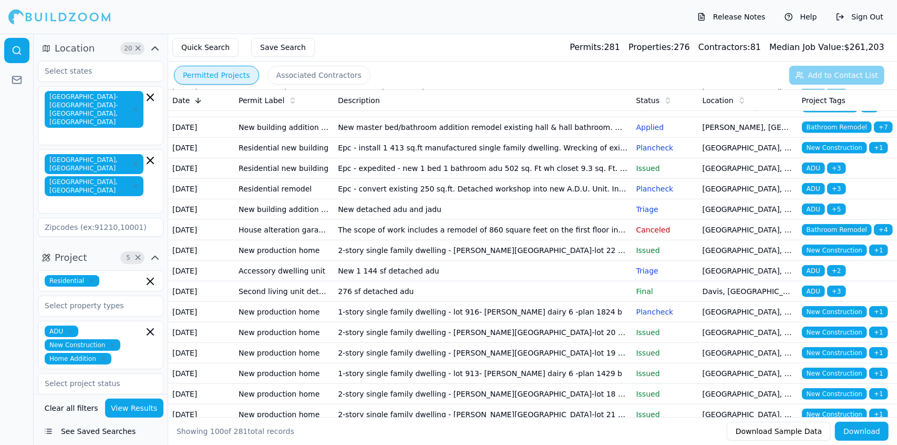
click at [469, 117] on td "Addition 228 sf to rear of home and interior remodel" at bounding box center [483, 107] width 298 height 21
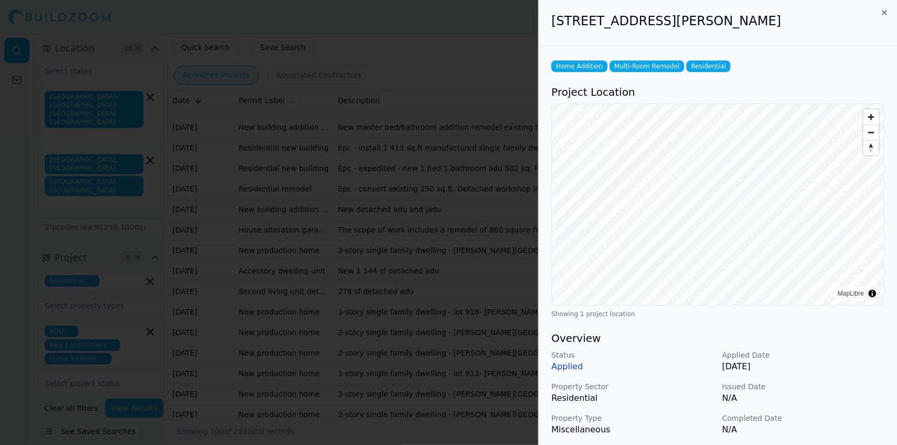
click at [484, 349] on div at bounding box center [448, 222] width 897 height 445
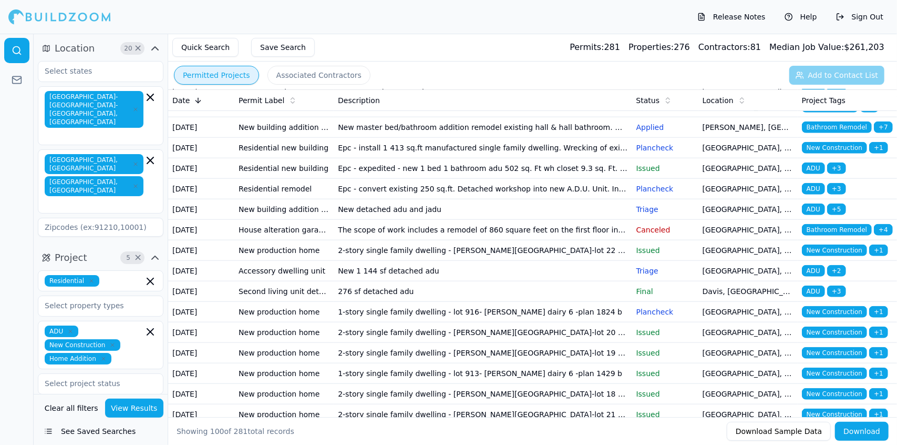
click at [481, 138] on td "New master bed/bathroom addition remodel existing hall & hall bathroom. New 200…" at bounding box center [483, 127] width 298 height 21
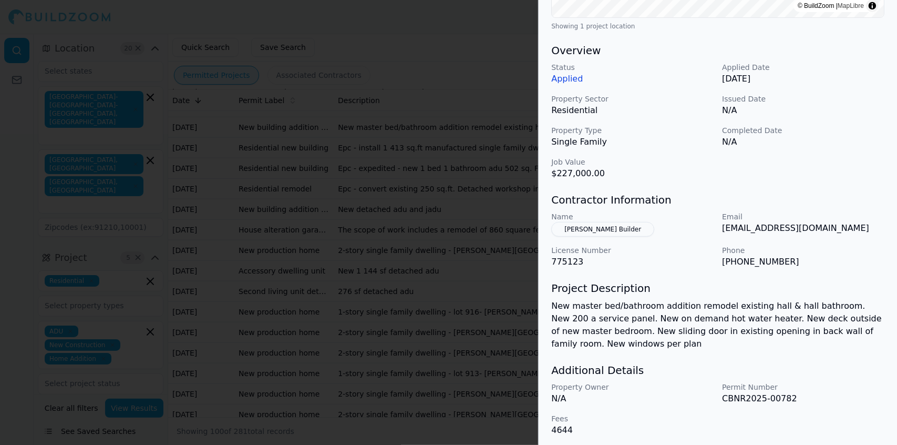
scroll to position [304, 0]
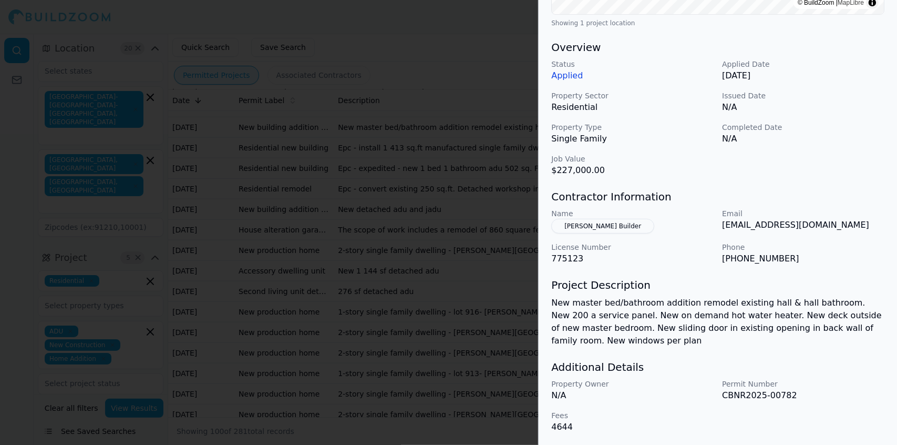
click at [596, 223] on button "[PERSON_NAME] Builder" at bounding box center [602, 226] width 103 height 15
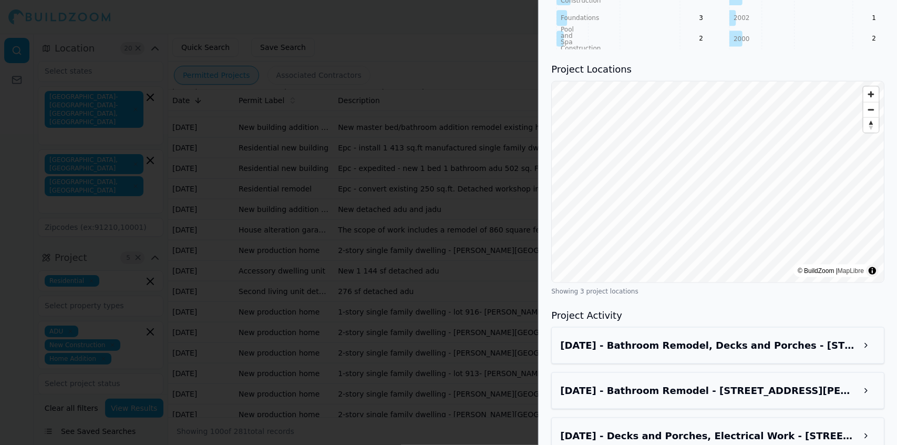
scroll to position [899, 0]
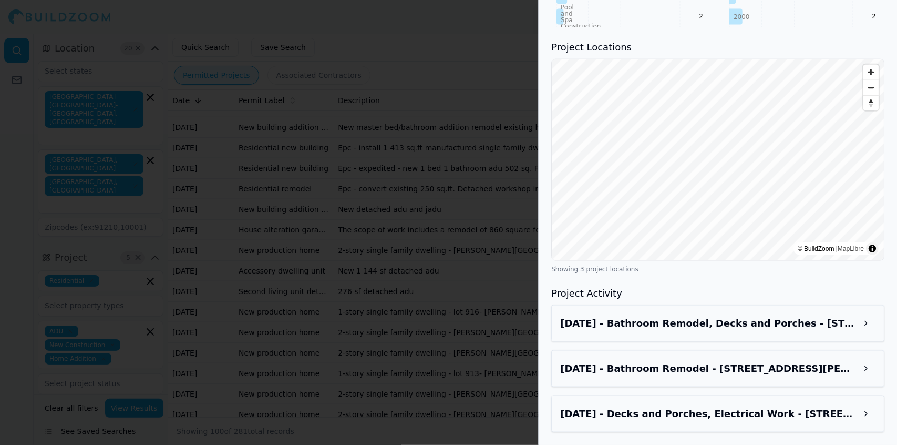
click at [866, 325] on button at bounding box center [866, 323] width 19 height 19
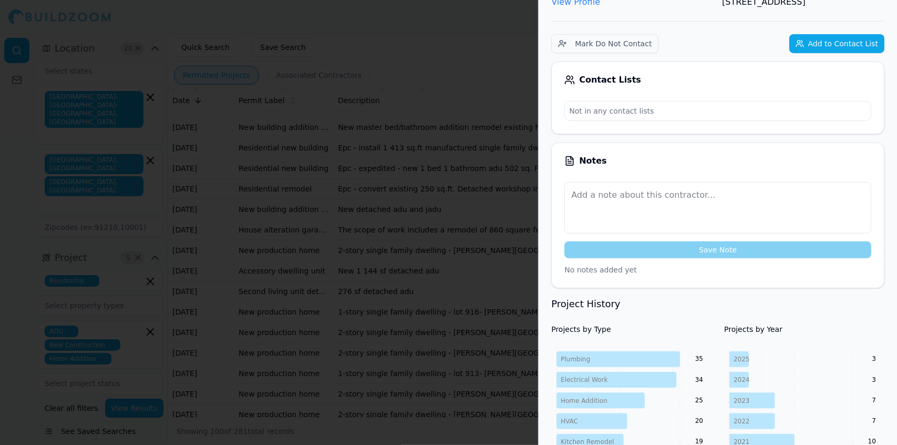
scroll to position [0, 0]
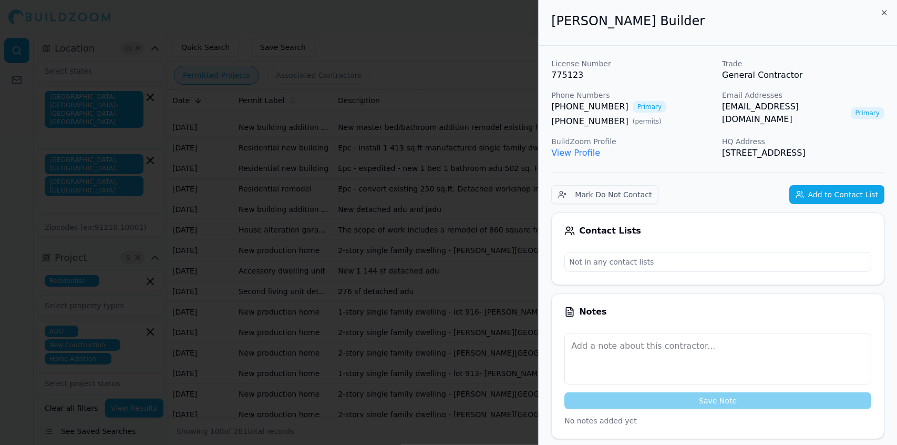
click at [495, 182] on div at bounding box center [448, 222] width 897 height 445
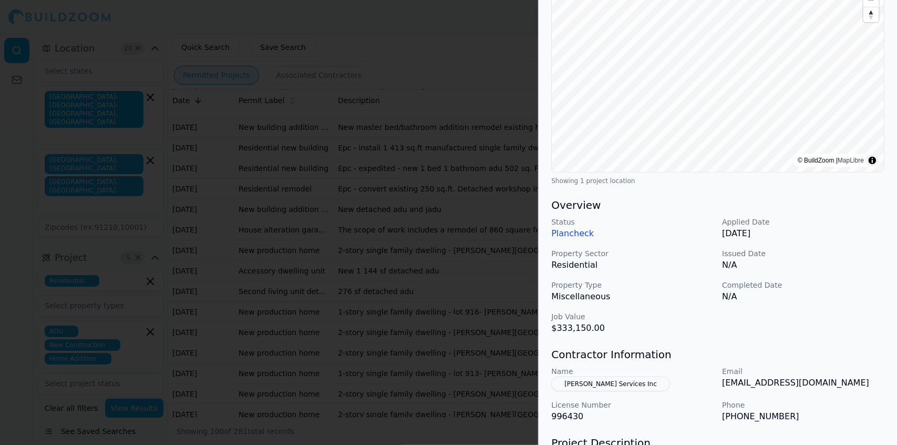
scroll to position [134, 0]
click at [447, 161] on div at bounding box center [448, 222] width 897 height 445
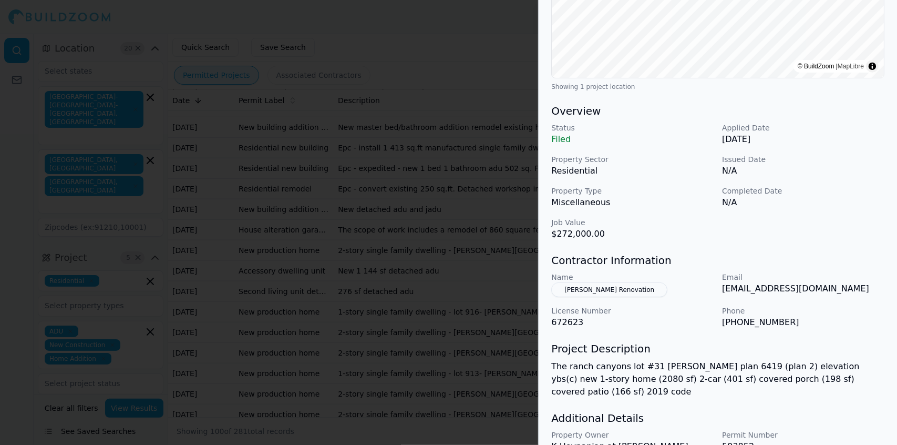
scroll to position [266, 0]
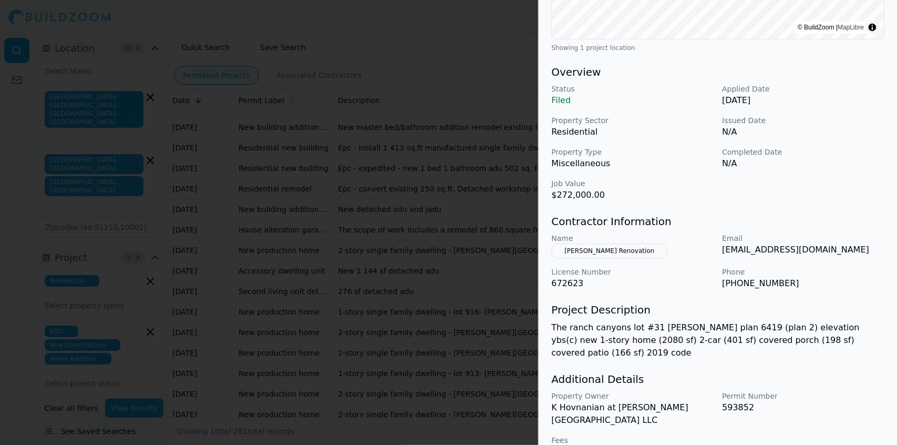
click at [437, 170] on div at bounding box center [448, 222] width 897 height 445
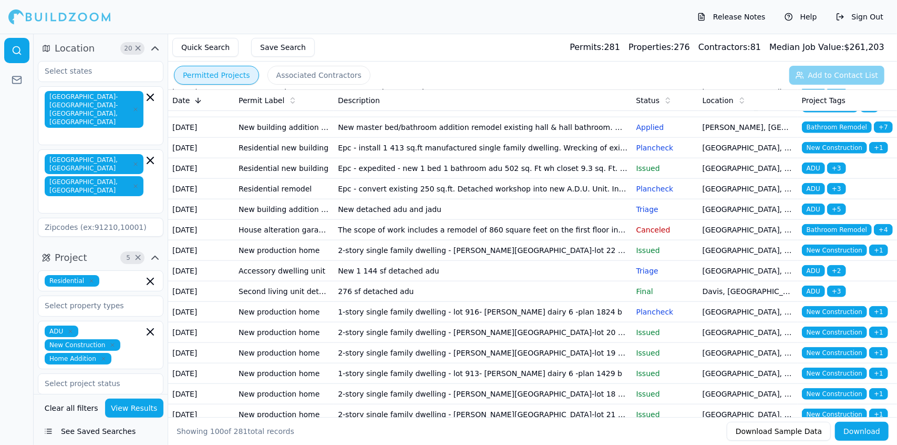
click at [448, 138] on td "New master bed/bathroom addition remodel existing hall & hall bathroom. New 200…" at bounding box center [483, 127] width 298 height 21
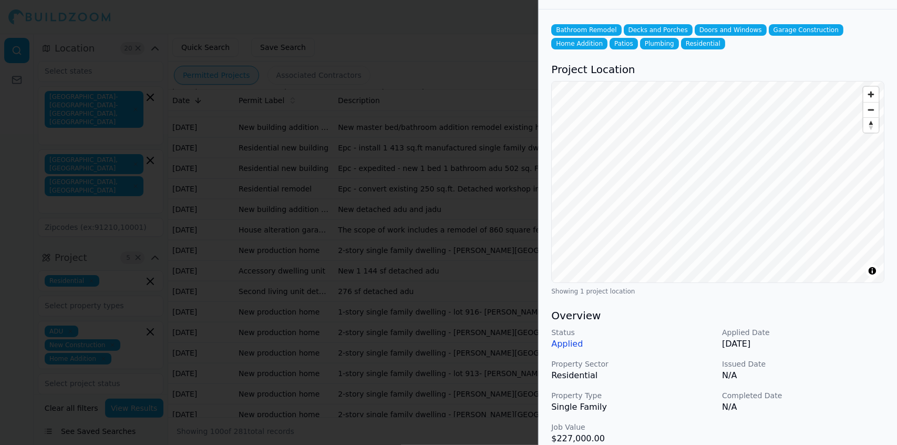
scroll to position [0, 0]
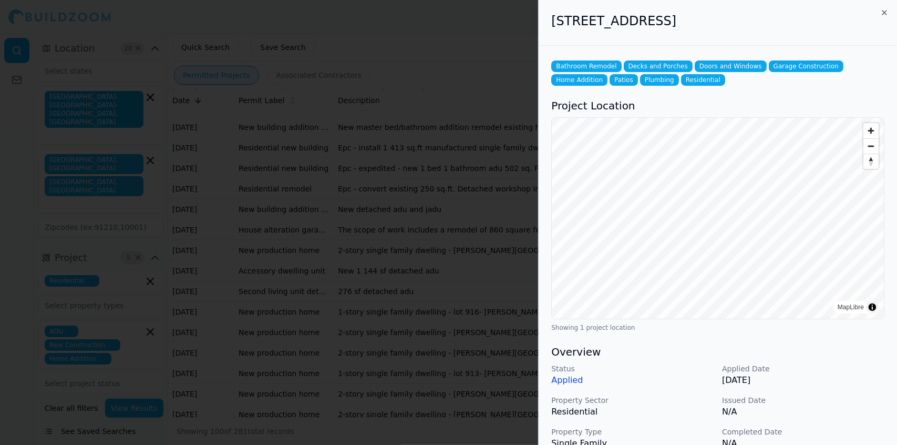
click at [448, 397] on div at bounding box center [448, 222] width 897 height 445
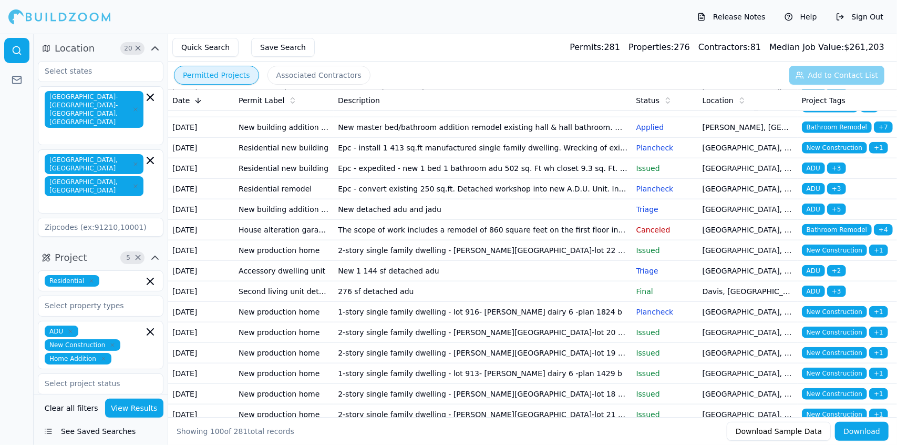
click at [412, 138] on td "New master bed/bathroom addition remodel existing hall & hall bathroom. New 200…" at bounding box center [483, 127] width 298 height 21
